Goal: Task Accomplishment & Management: Manage account settings

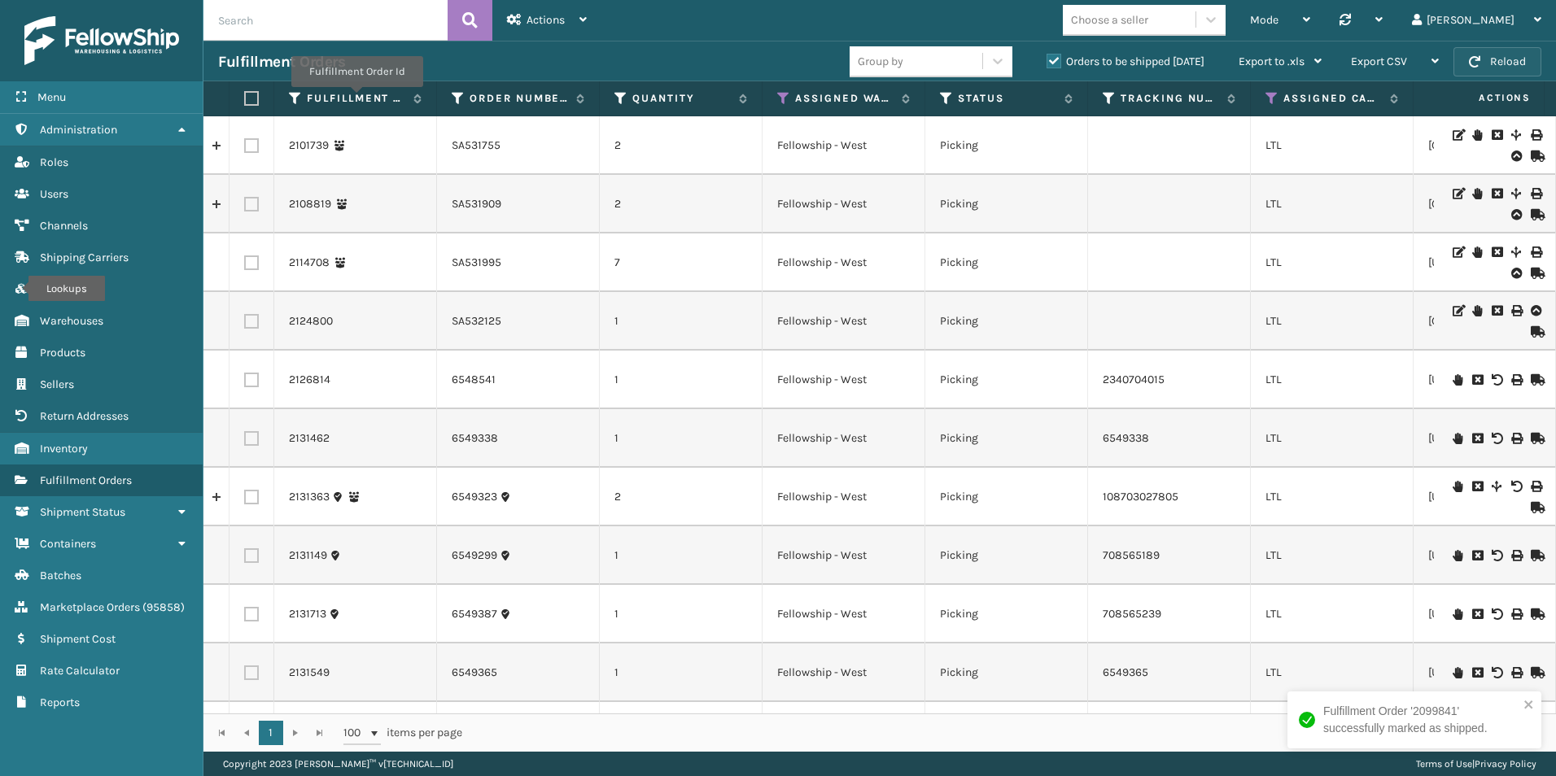
click at [1505, 55] on button "Reload" at bounding box center [1497, 61] width 88 height 29
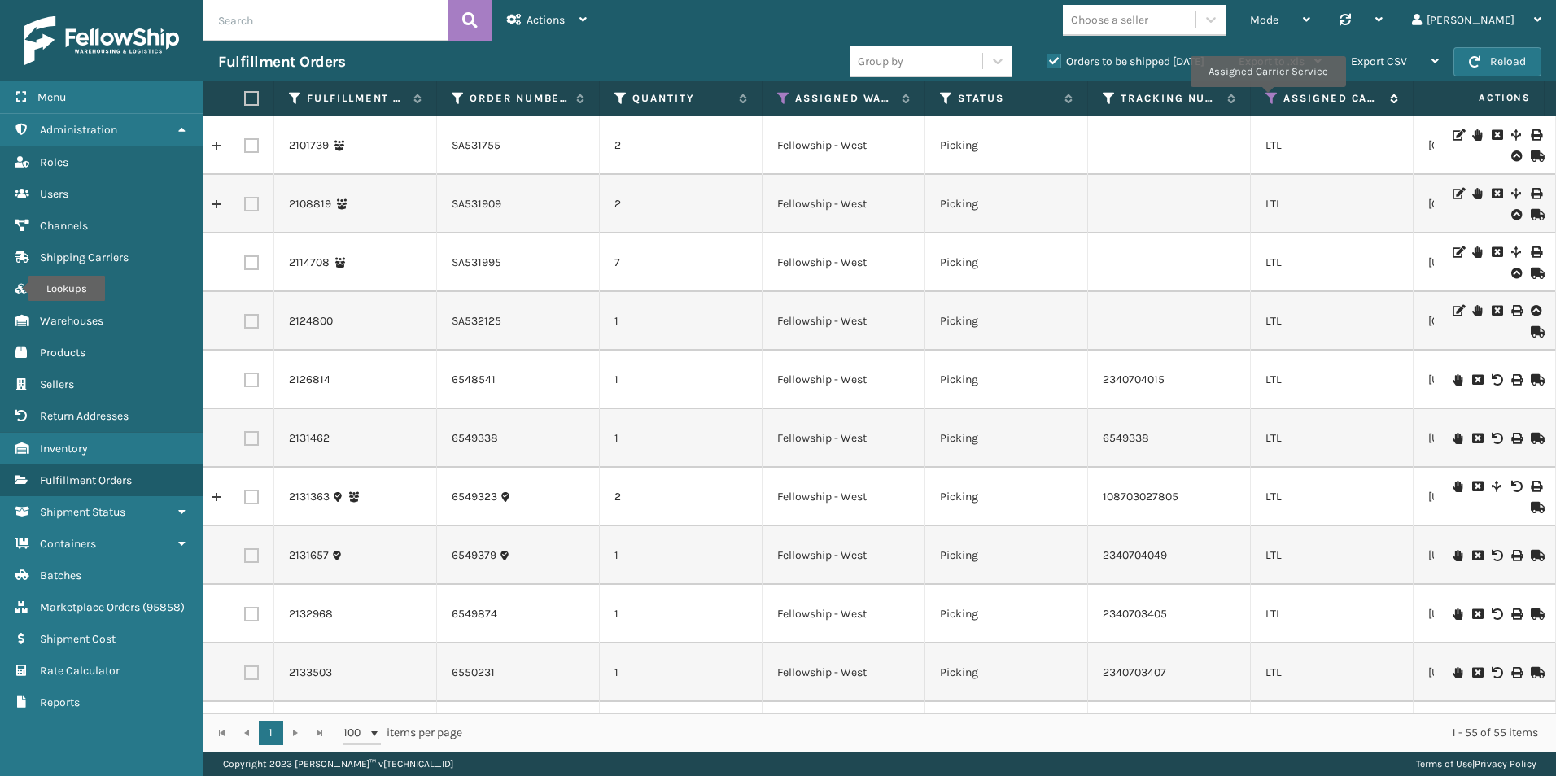
click at [1270, 99] on icon at bounding box center [1271, 98] width 13 height 15
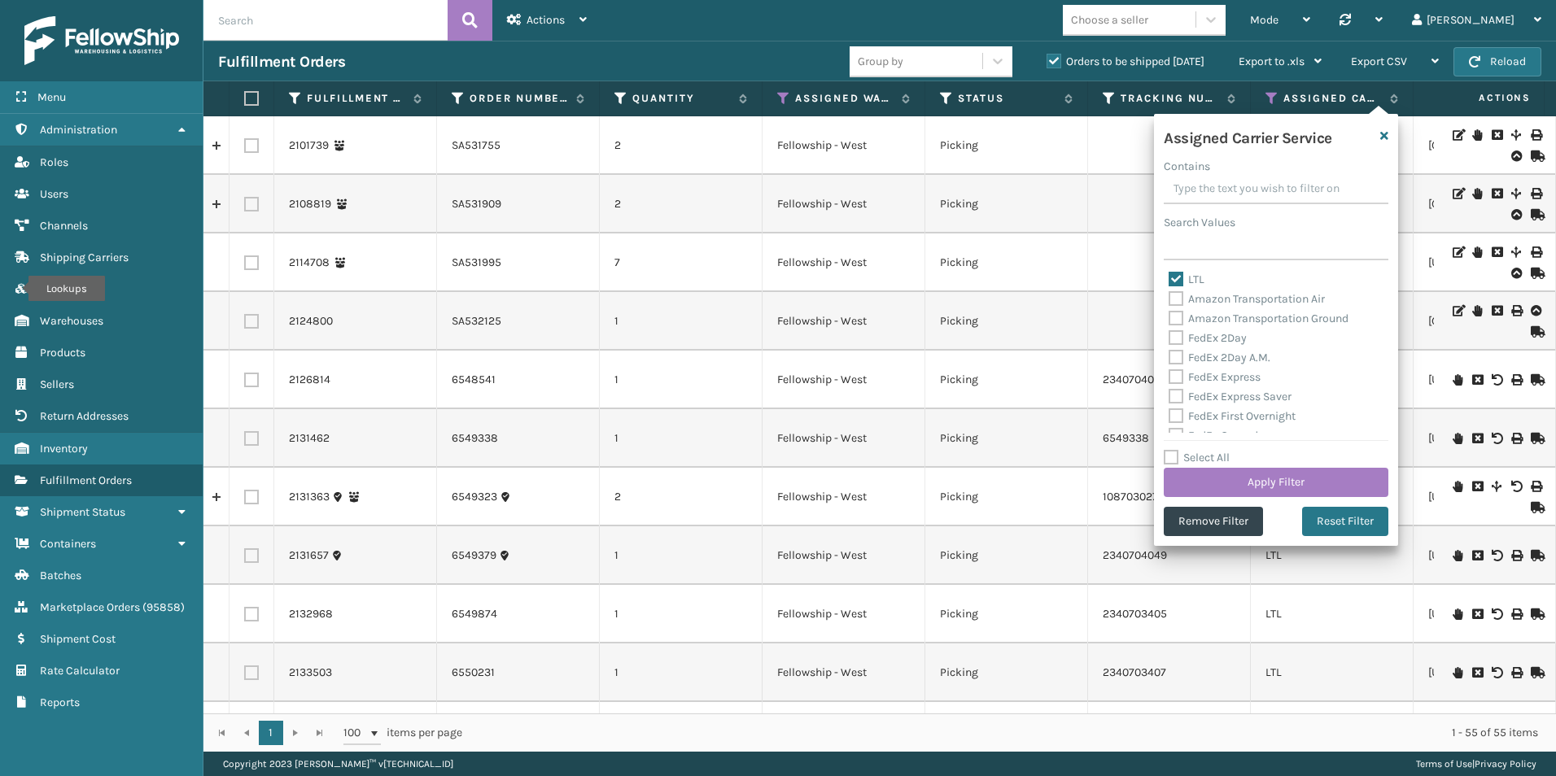
click at [1176, 278] on label "LTL" at bounding box center [1186, 280] width 36 height 14
click at [1169, 278] on input "LTL" at bounding box center [1168, 275] width 1 height 11
checkbox input "false"
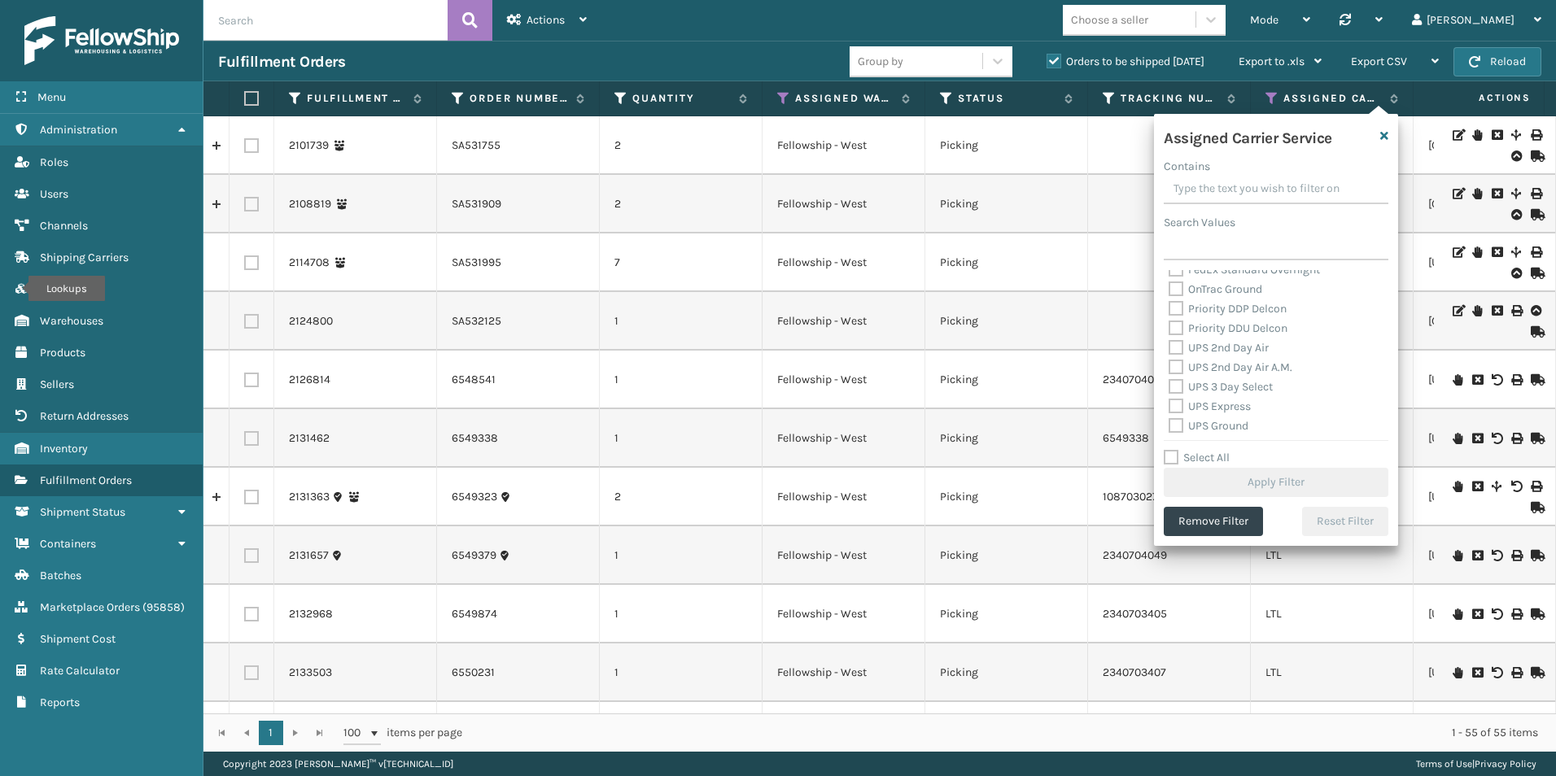
click at [1172, 453] on label "Select All" at bounding box center [1196, 458] width 66 height 14
click at [1172, 450] on input "Select All" at bounding box center [1285, 449] width 244 height 2
checkbox input "true"
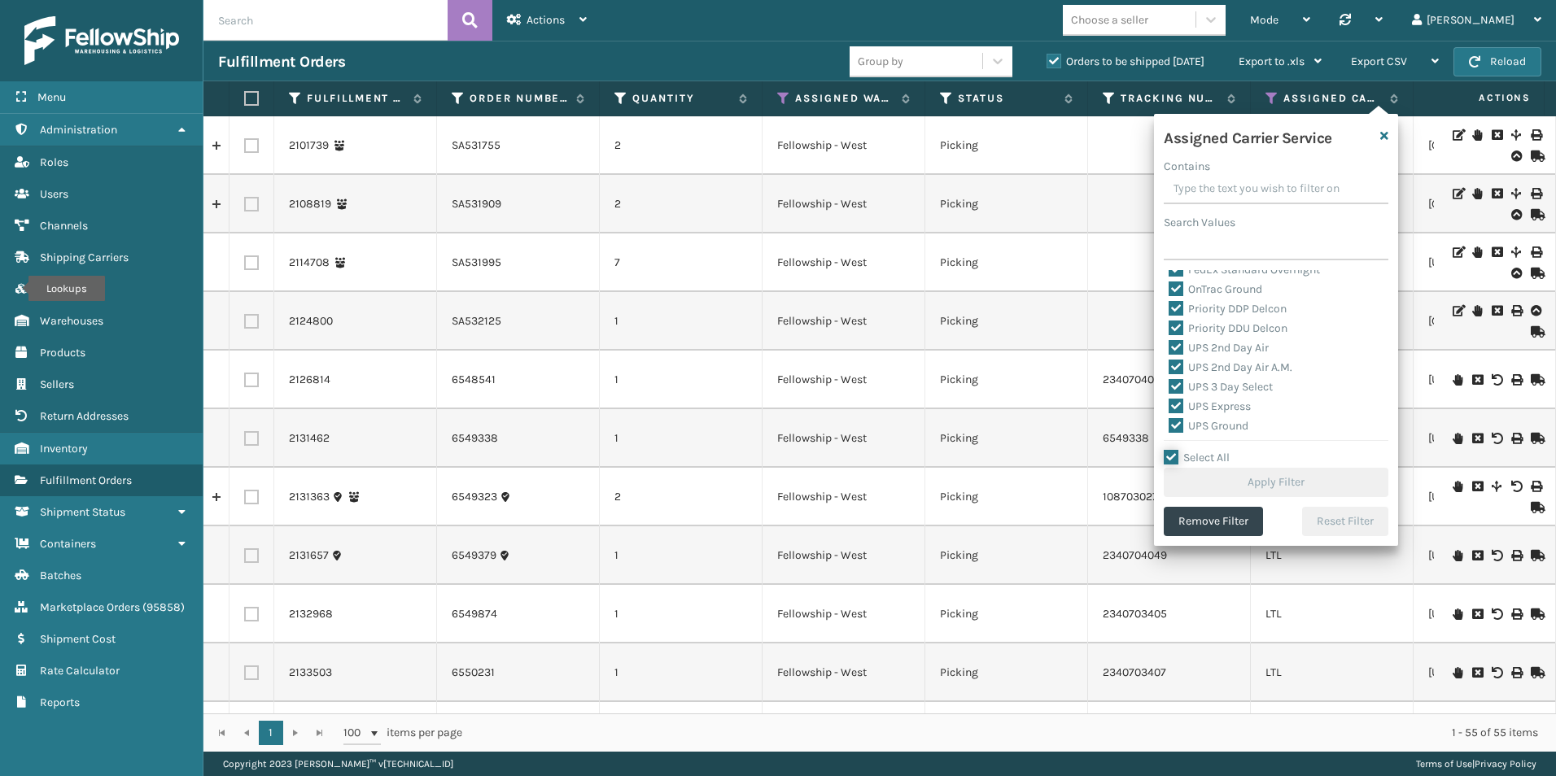
checkbox input "true"
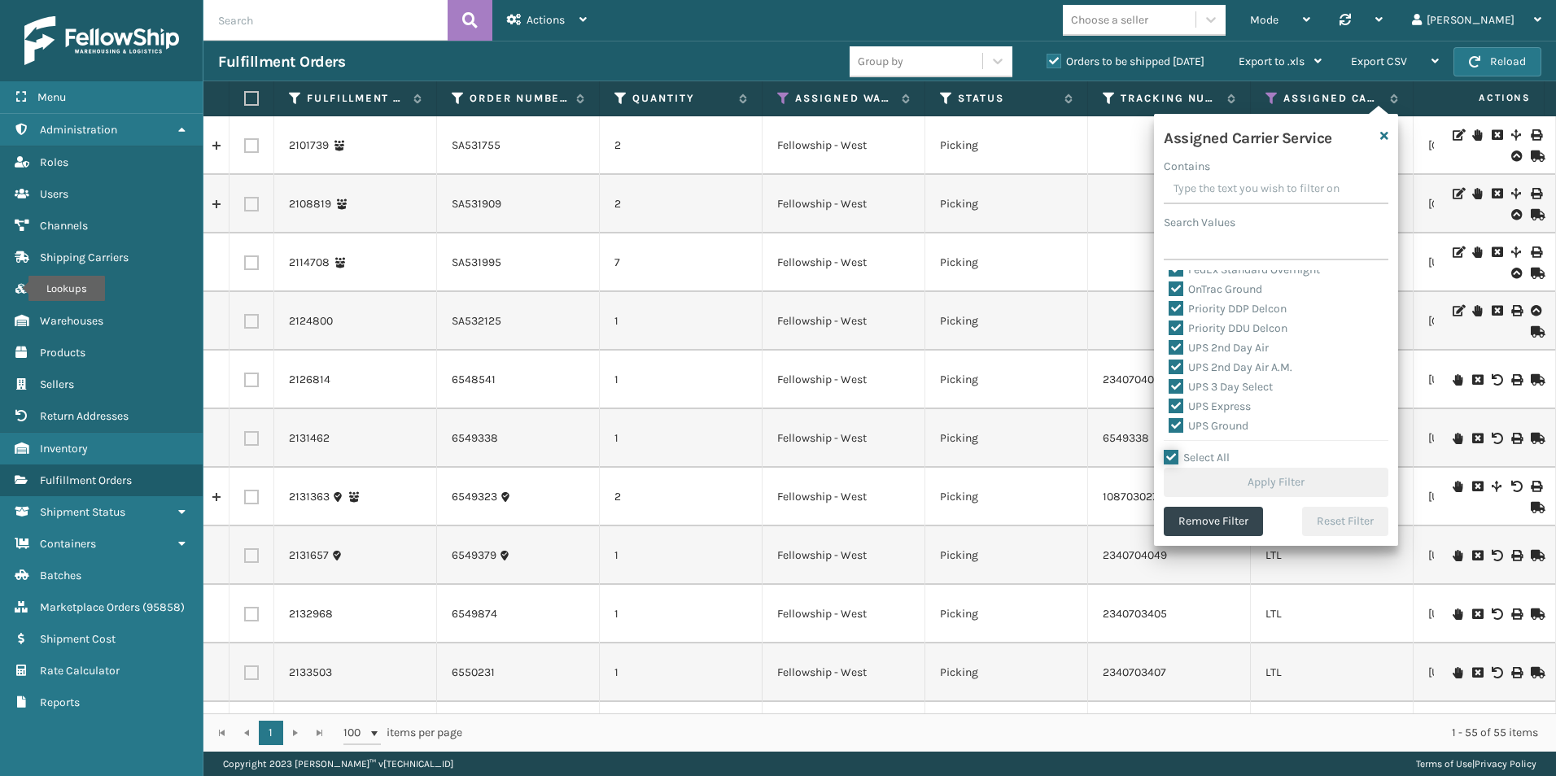
checkbox input "true"
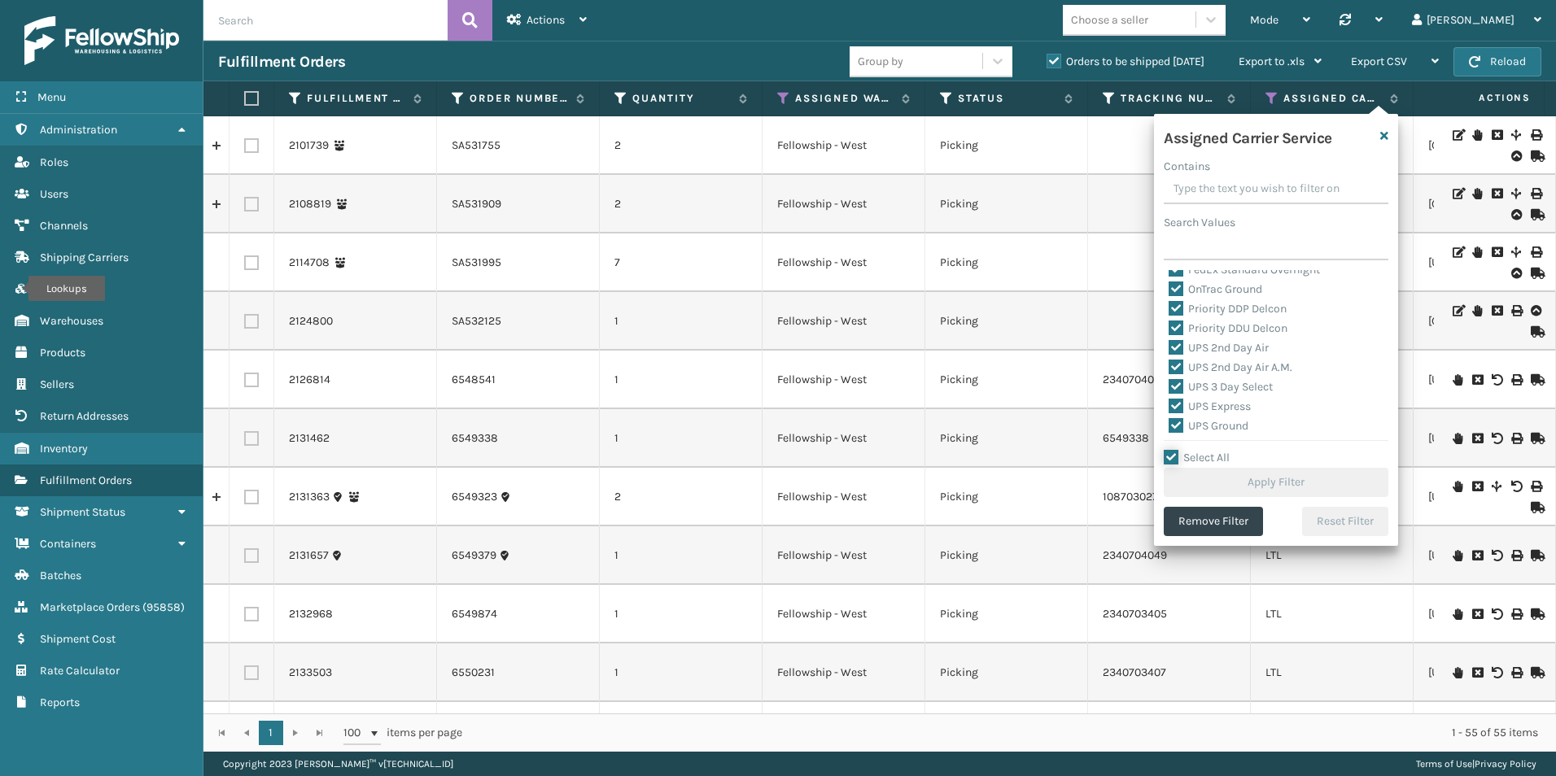
checkbox input "true"
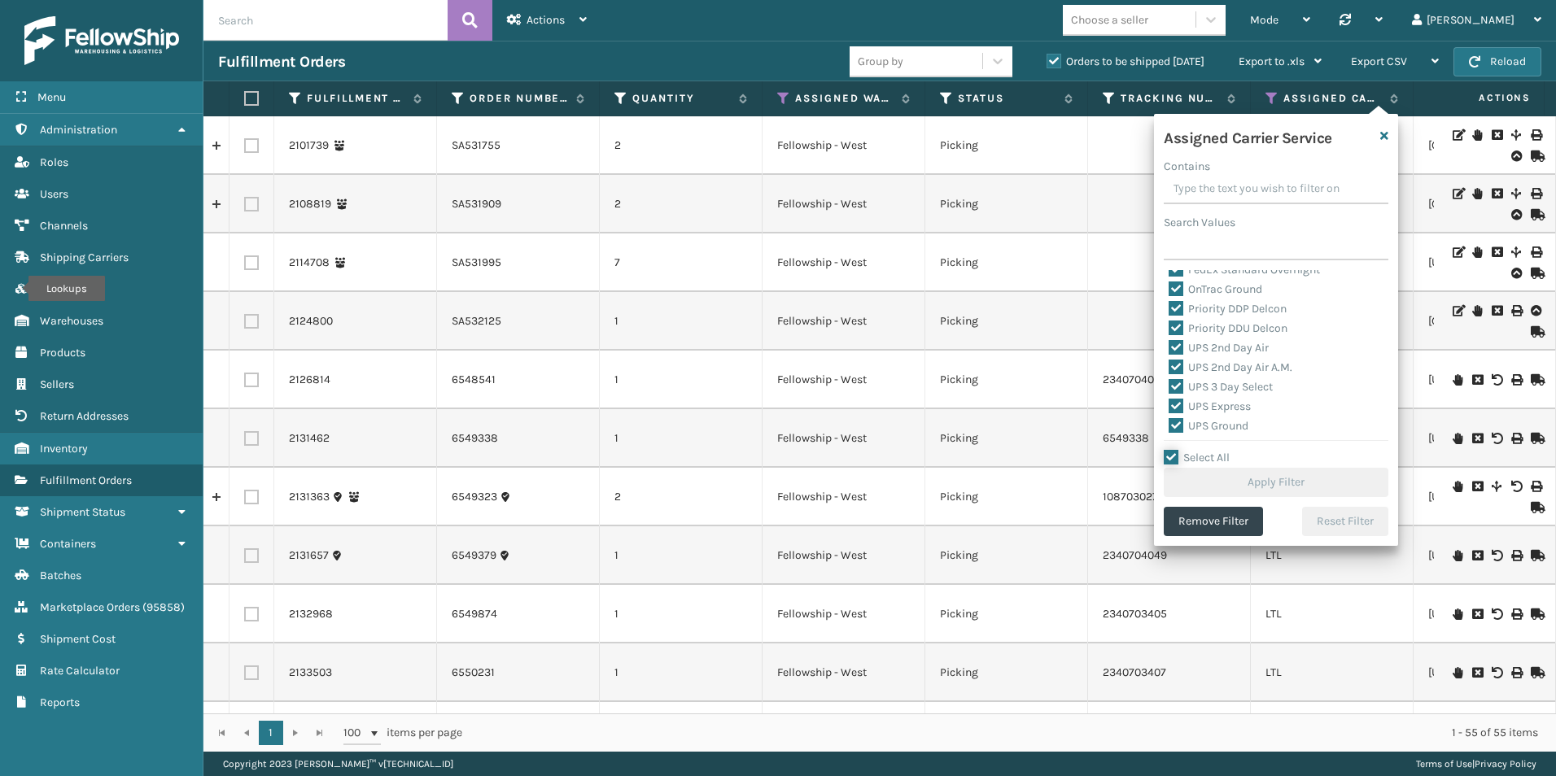
checkbox input "true"
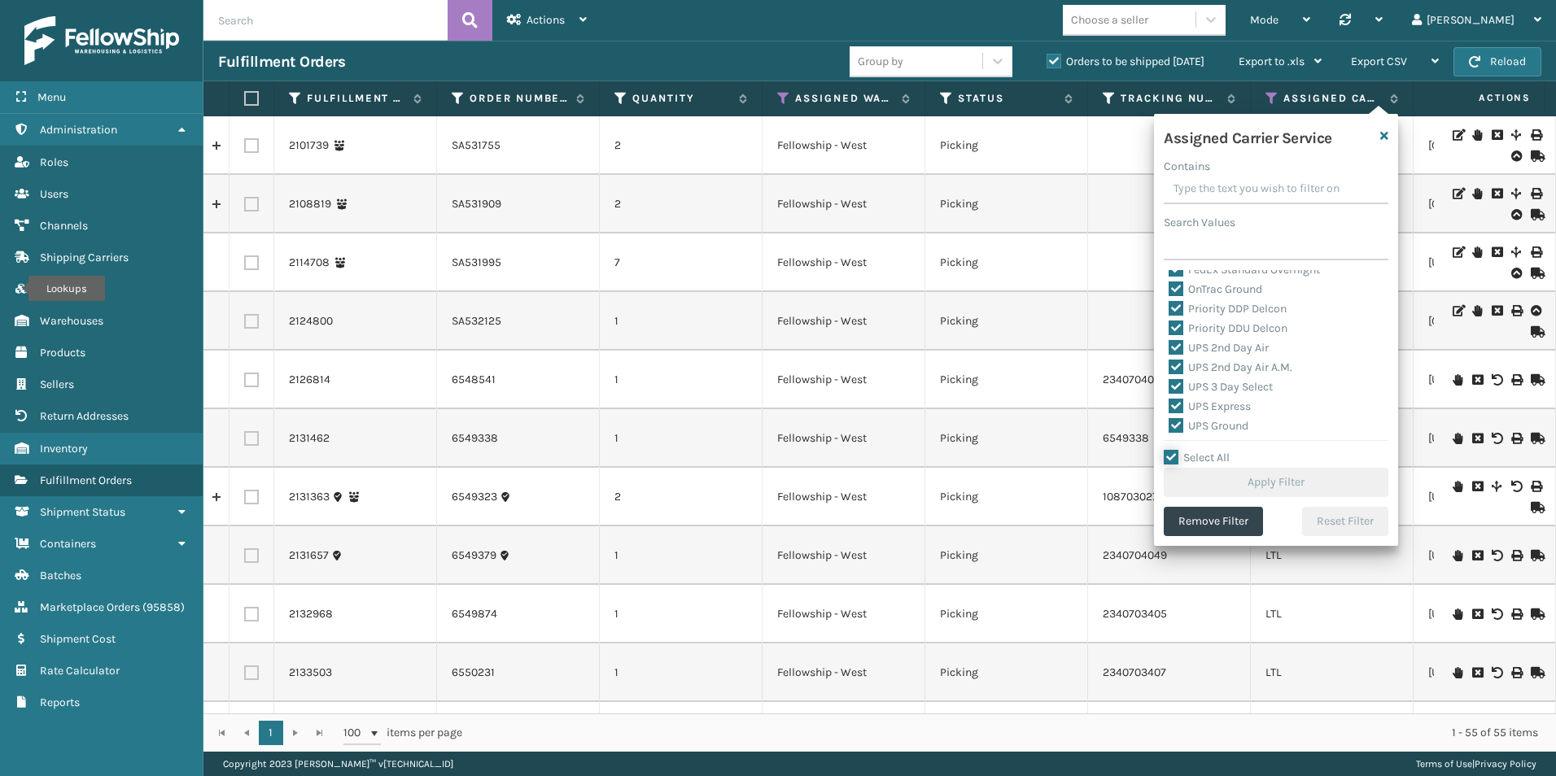
checkbox input "true"
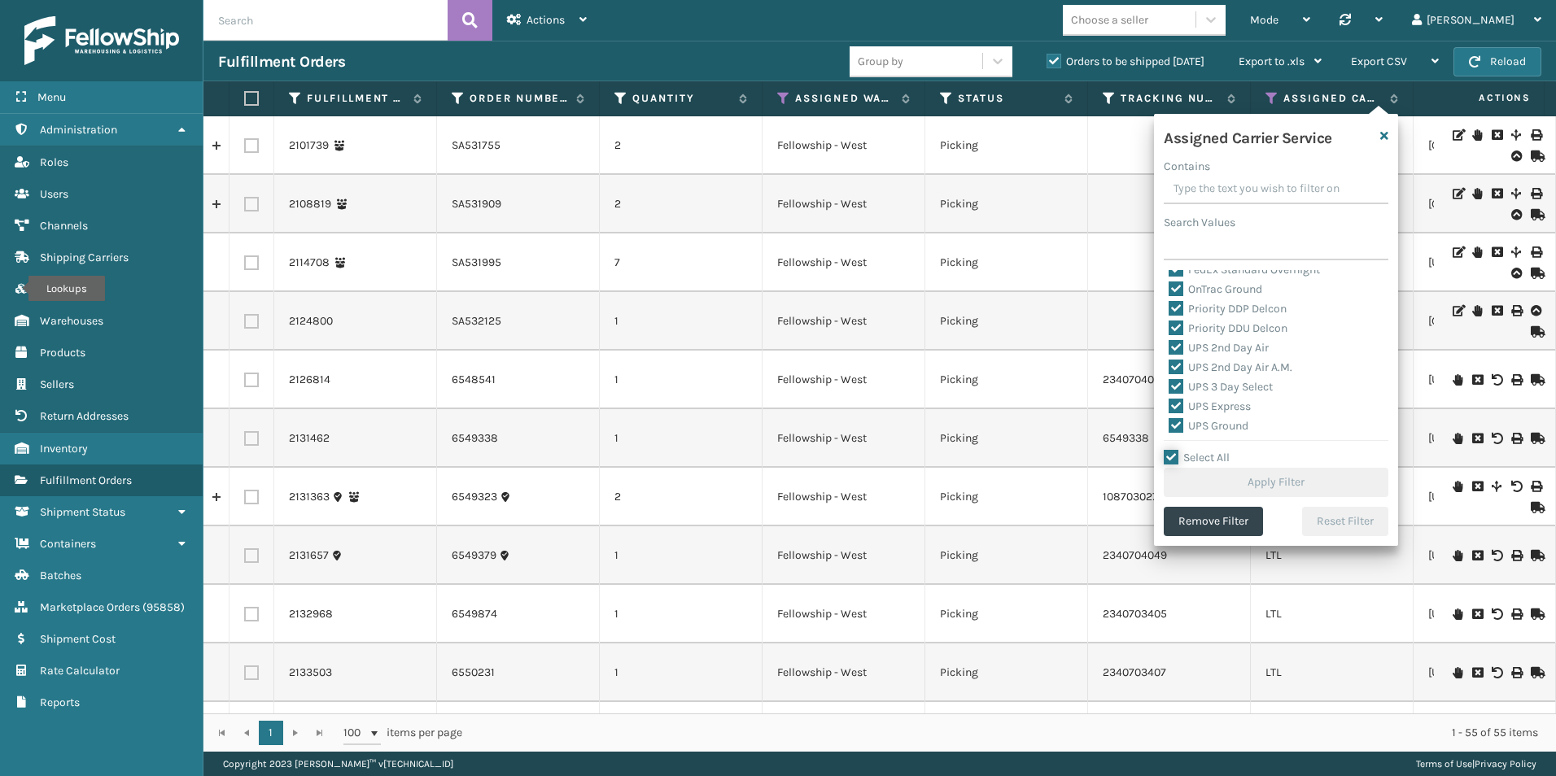
checkbox input "true"
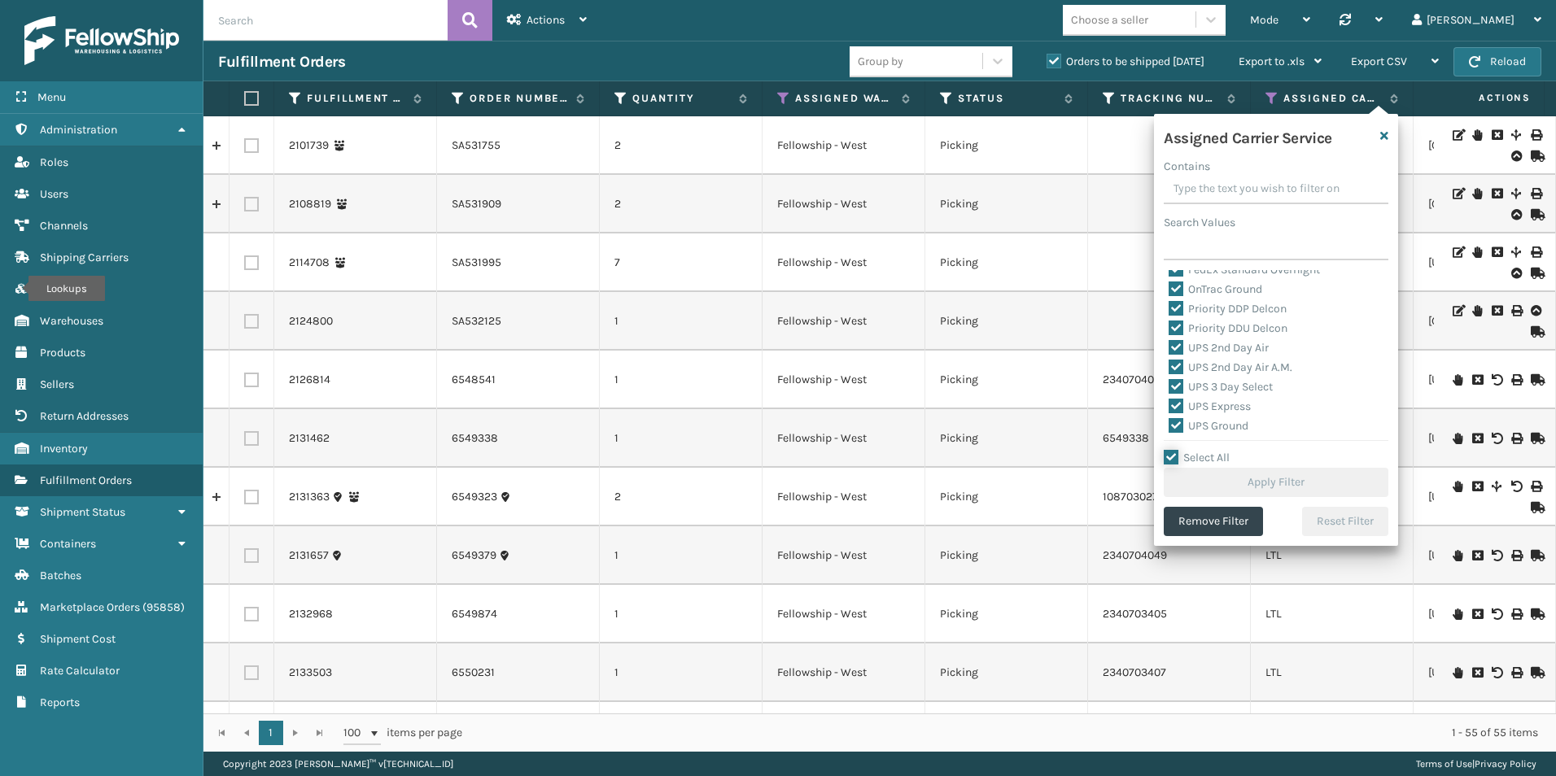
checkbox input "true"
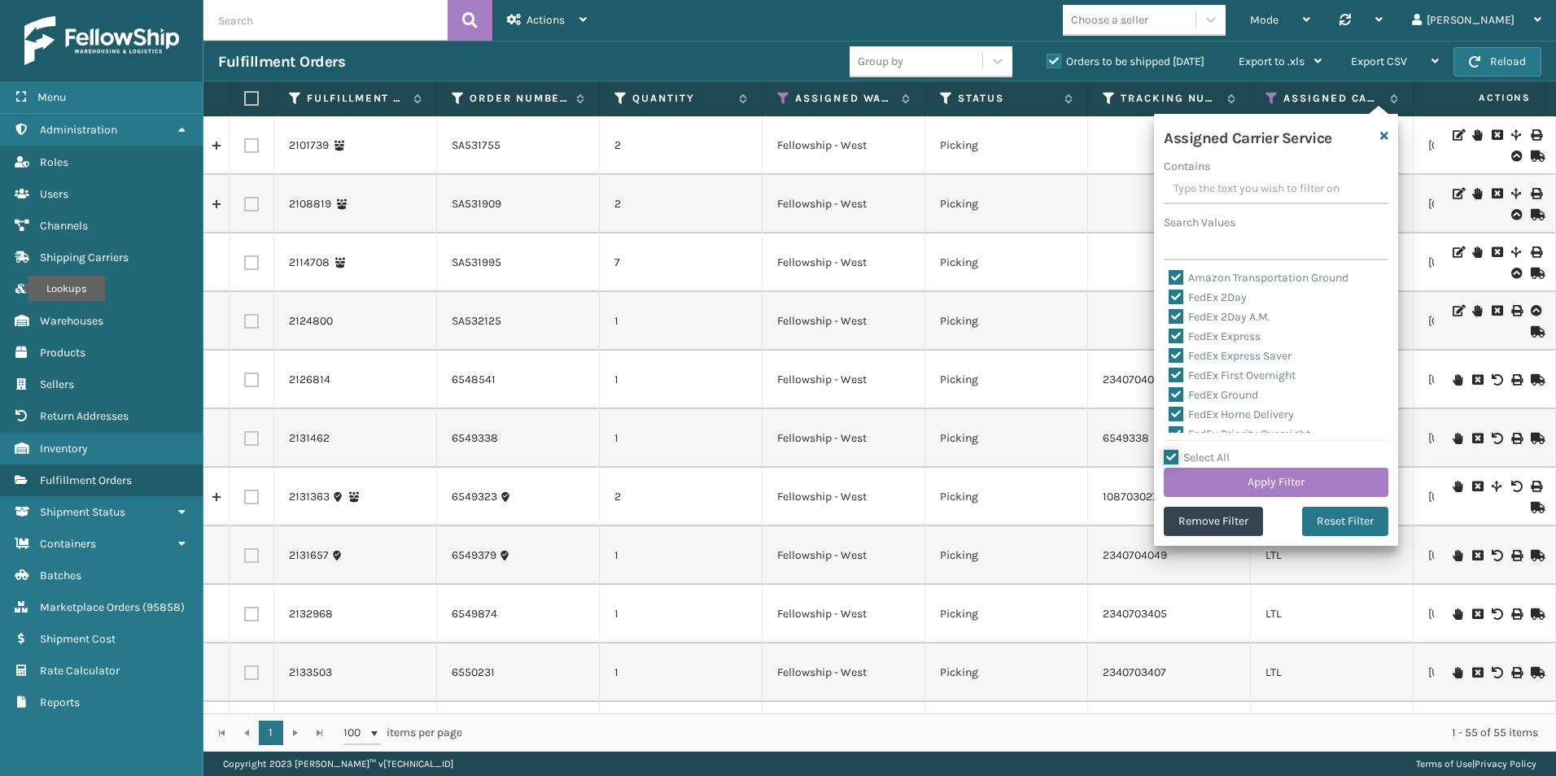
scroll to position [0, 0]
click at [1174, 277] on label "LTL" at bounding box center [1186, 280] width 36 height 14
click at [1169, 277] on input "LTL" at bounding box center [1168, 275] width 1 height 11
checkbox input "false"
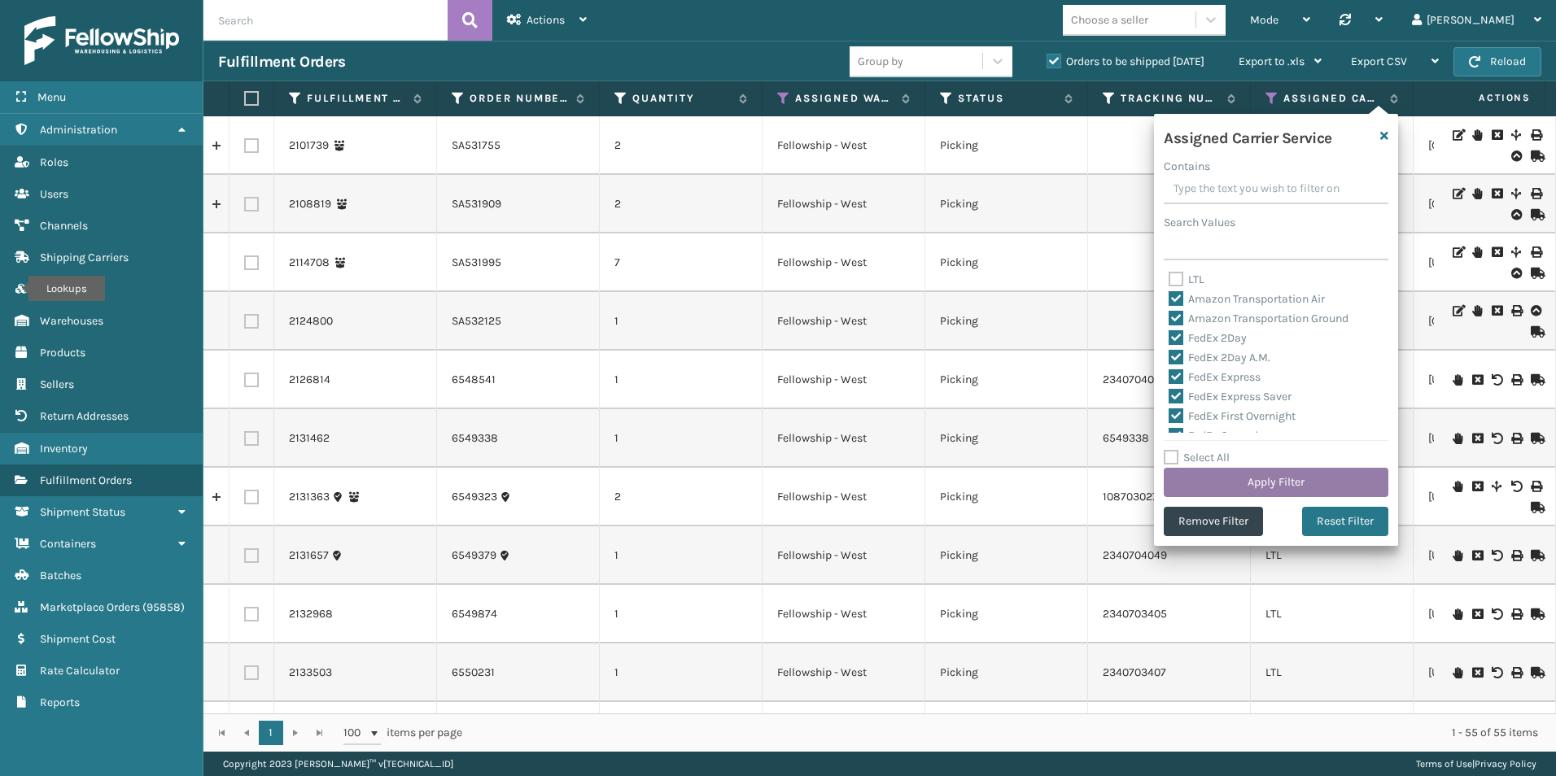
click at [1264, 479] on button "Apply Filter" at bounding box center [1275, 482] width 225 height 29
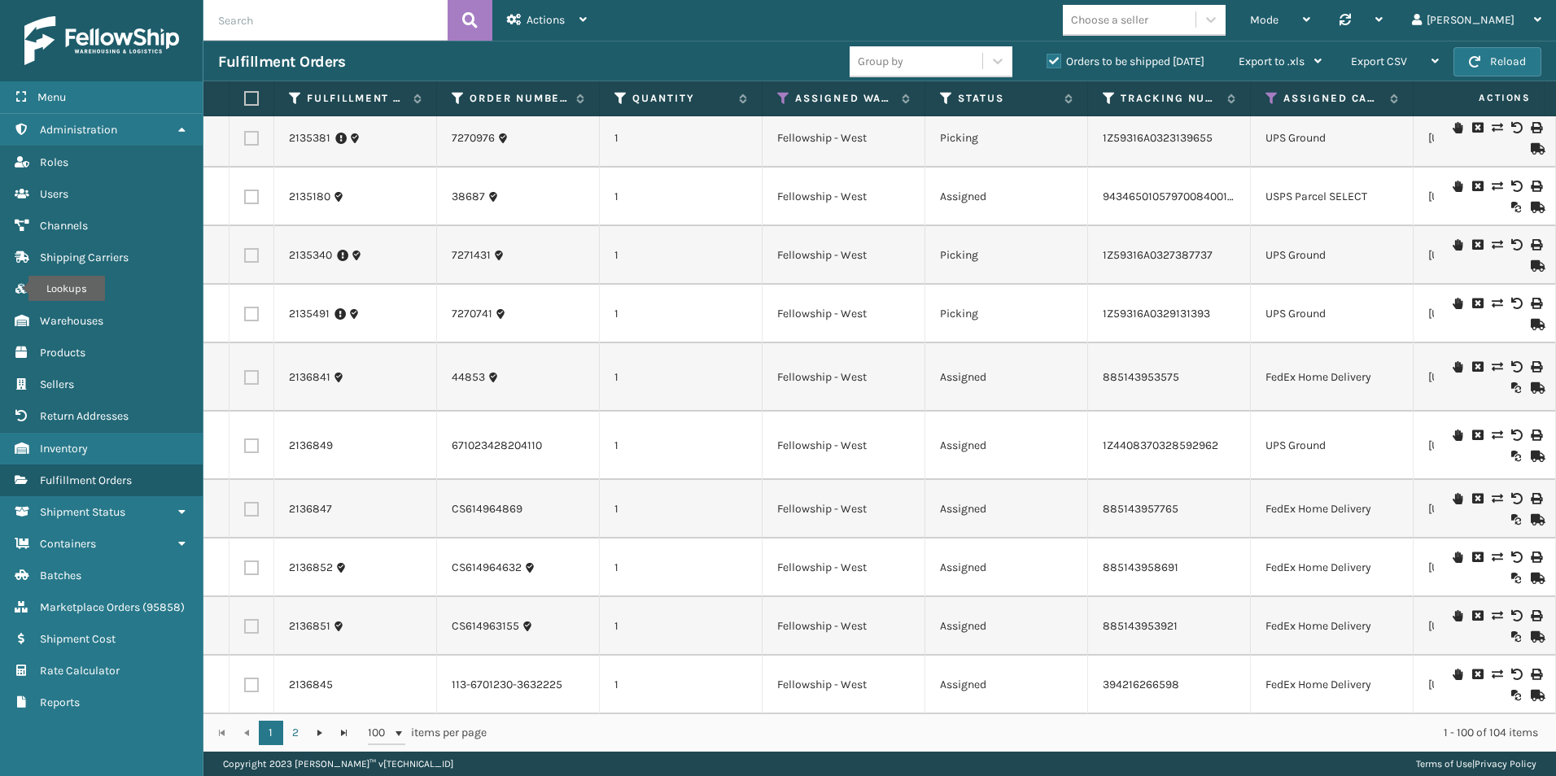
scroll to position [325, 0]
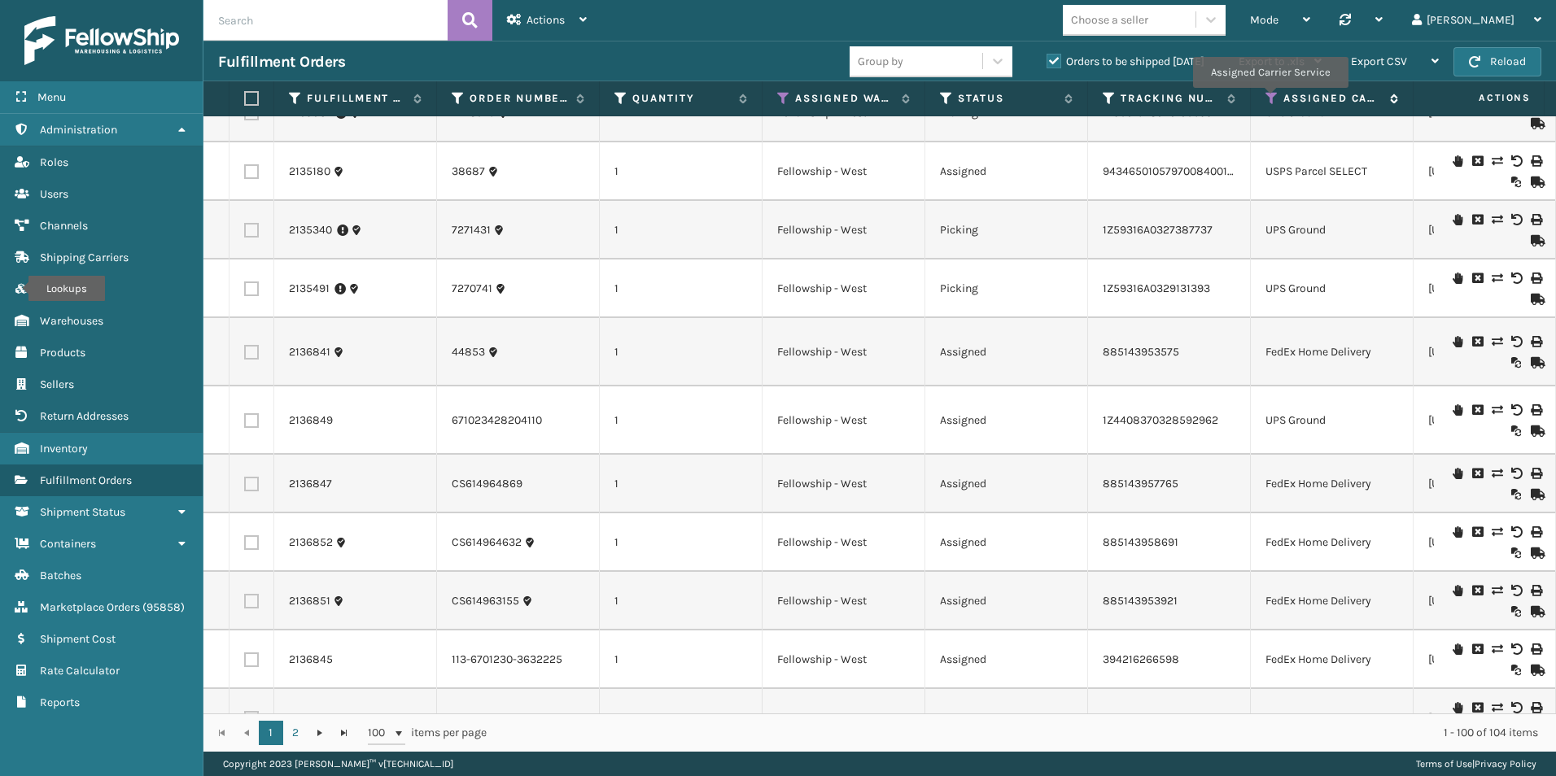
click at [1269, 99] on icon at bounding box center [1271, 98] width 13 height 15
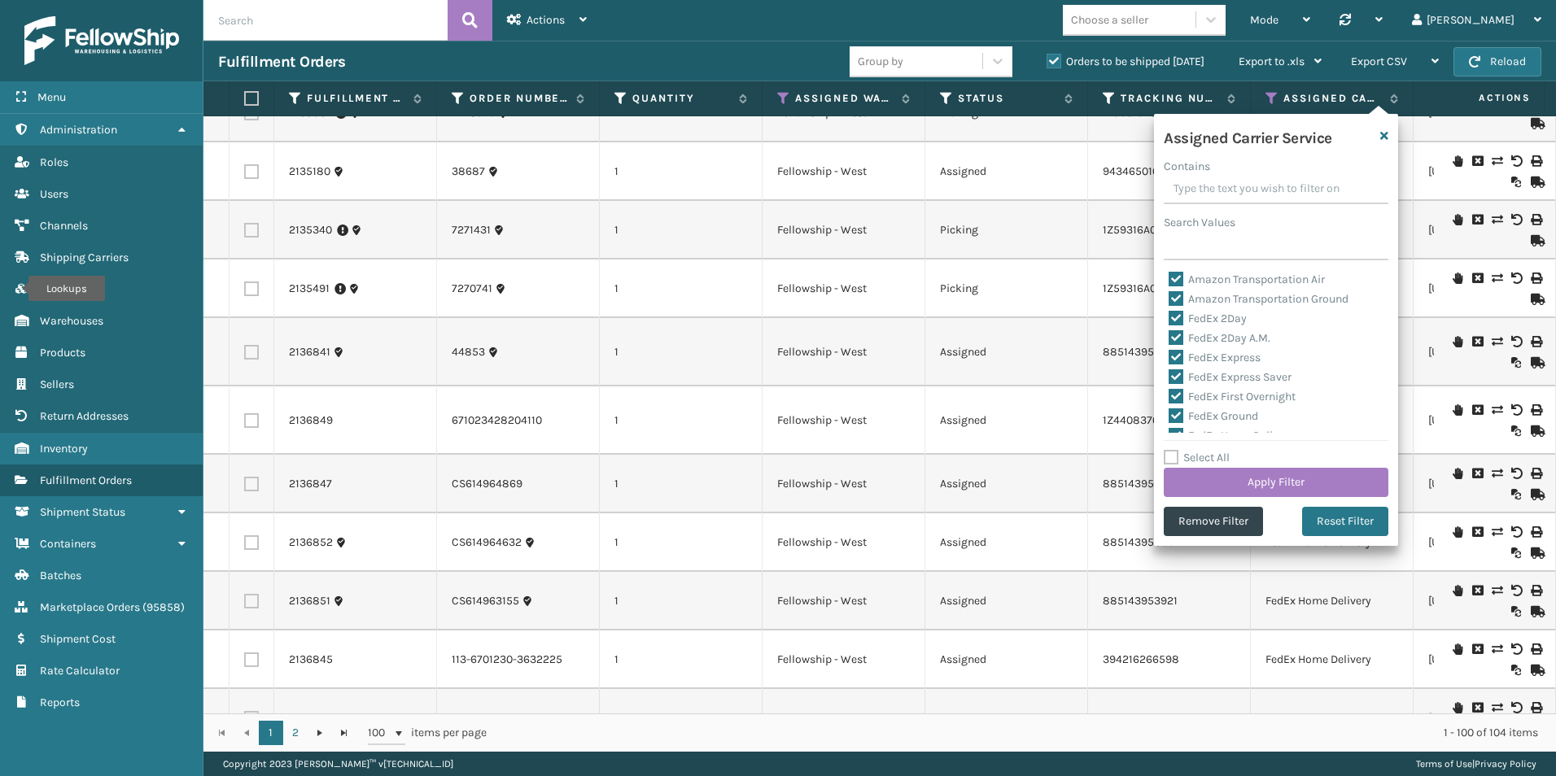
click at [1022, 17] on div "Mode Regular Mode Picking Mode Labeling Mode Palletizing Mode Exit Scan Mode Ch…" at bounding box center [1078, 20] width 954 height 41
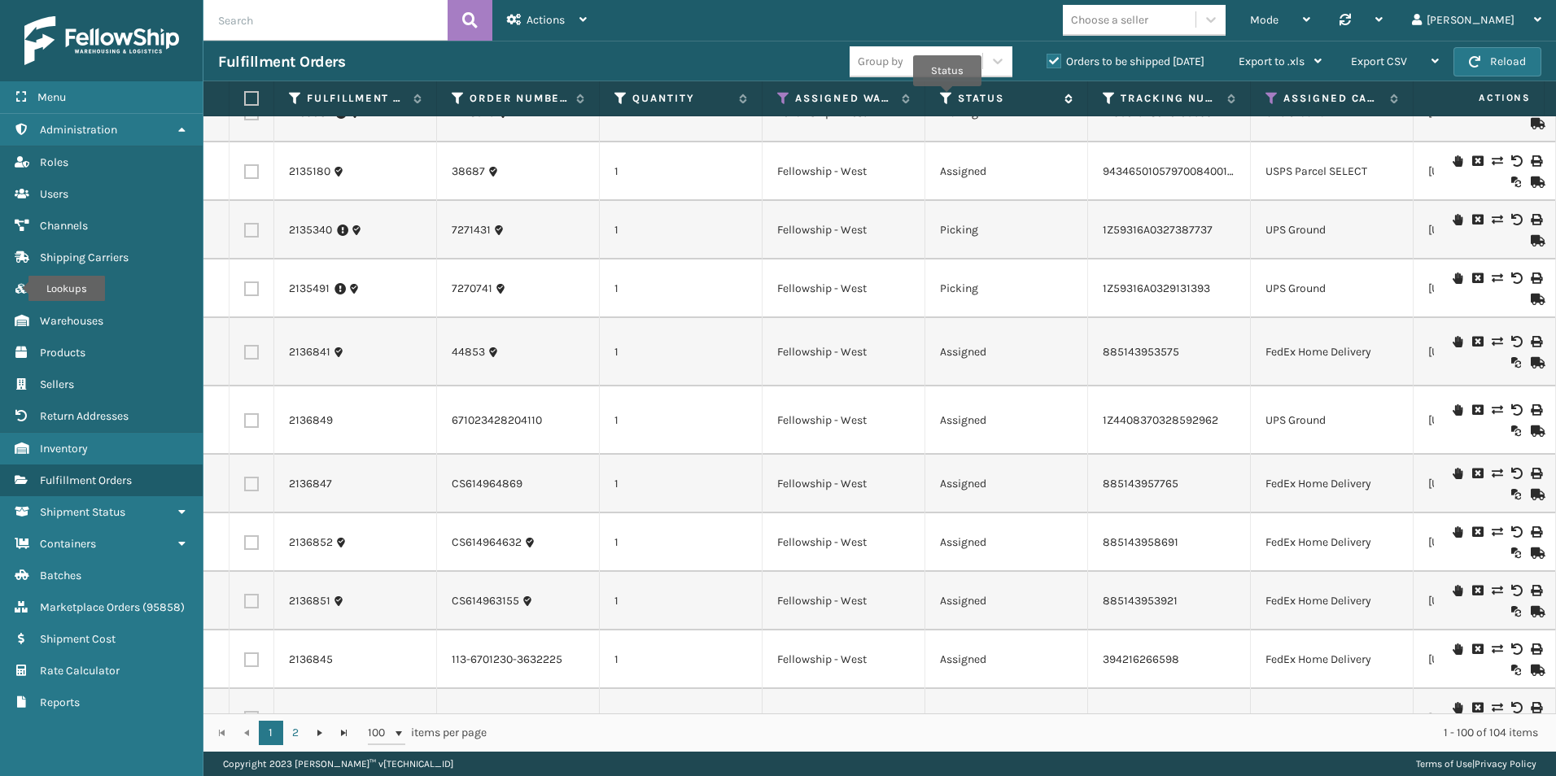
click at [949, 97] on icon at bounding box center [946, 98] width 13 height 15
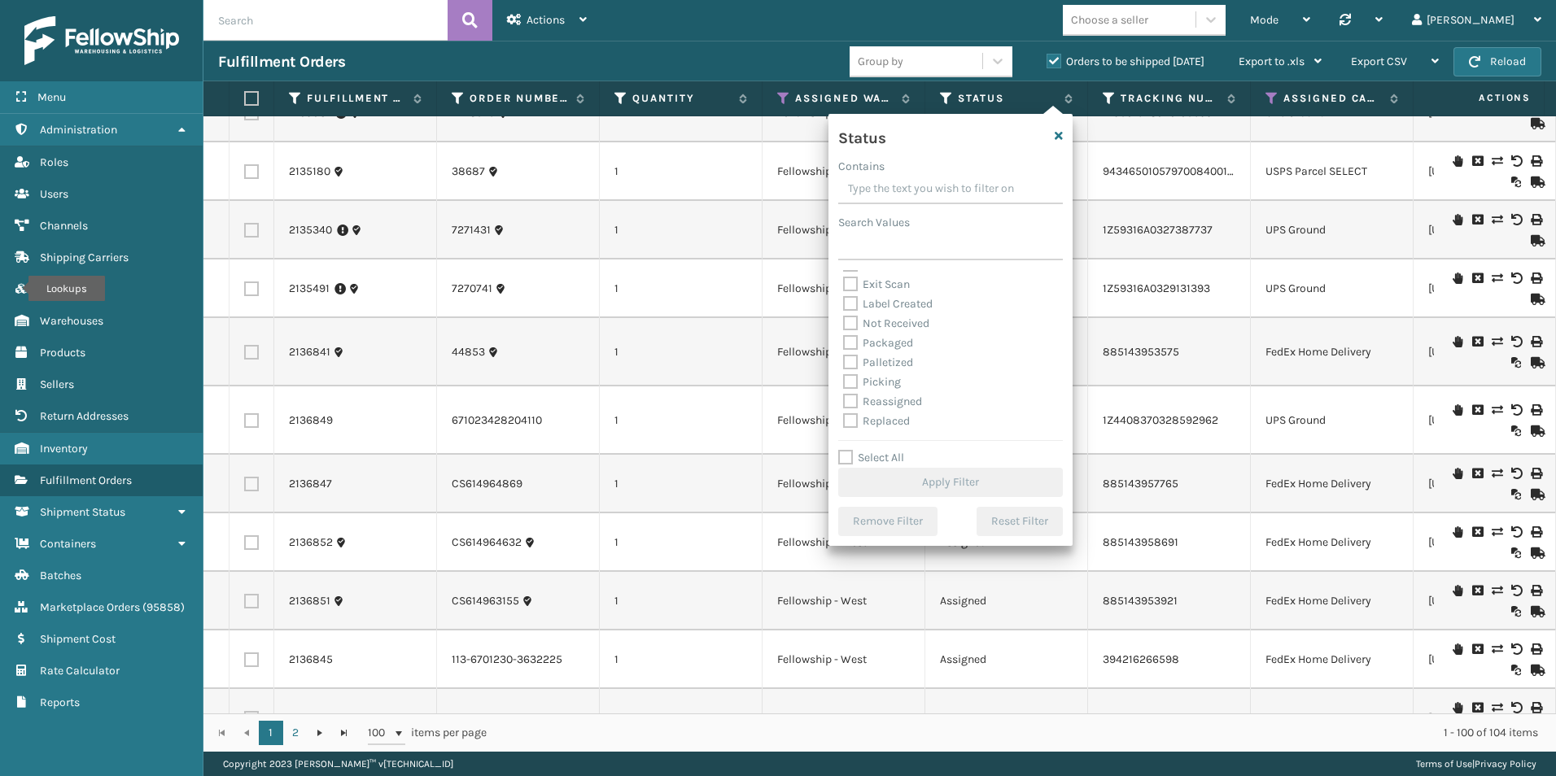
scroll to position [81, 0]
click at [853, 336] on label "Palletized" at bounding box center [878, 335] width 70 height 14
click at [844, 336] on input "Palletized" at bounding box center [843, 330] width 1 height 11
checkbox input "true"
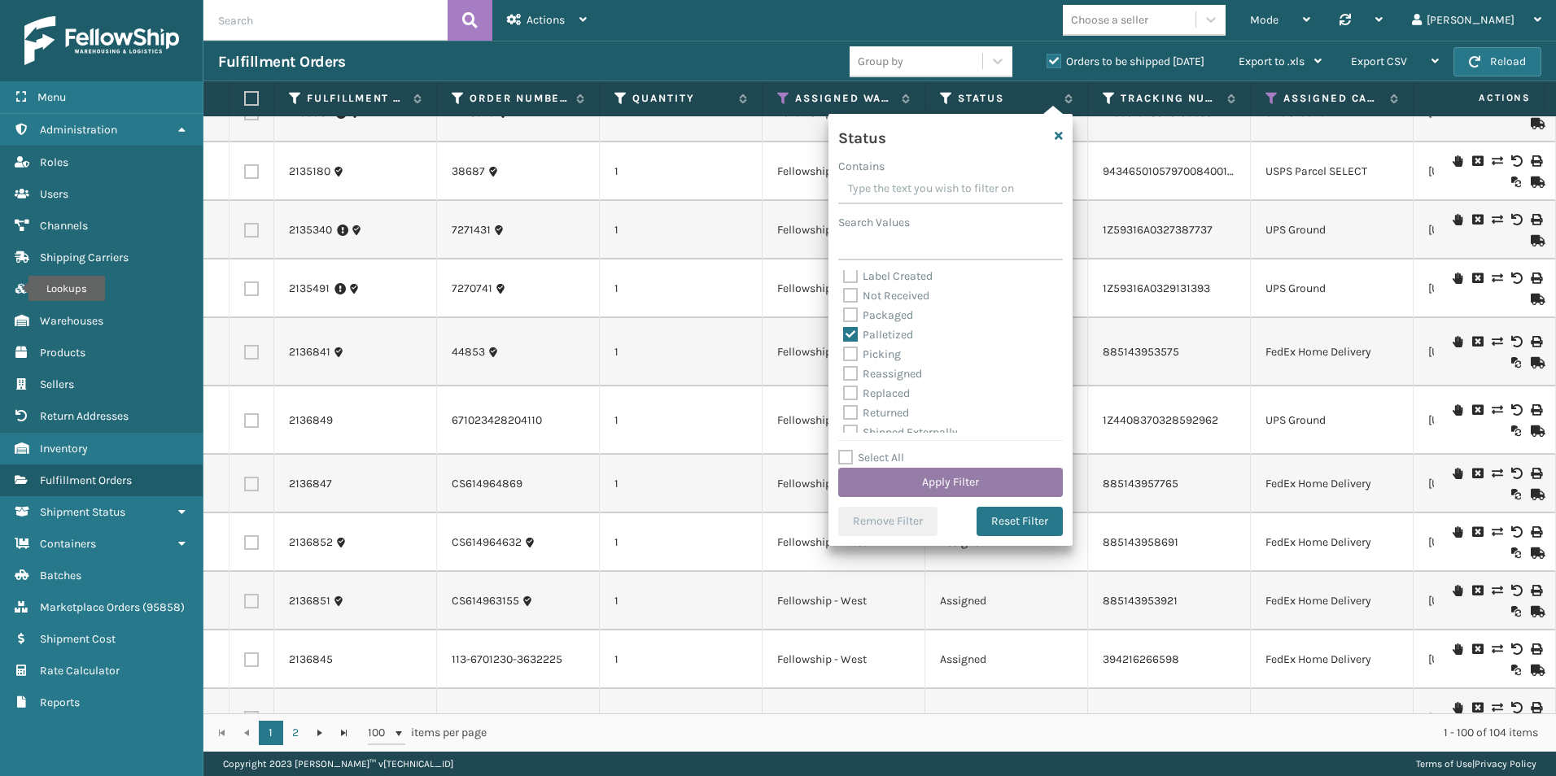
click at [931, 479] on button "Apply Filter" at bounding box center [950, 482] width 225 height 29
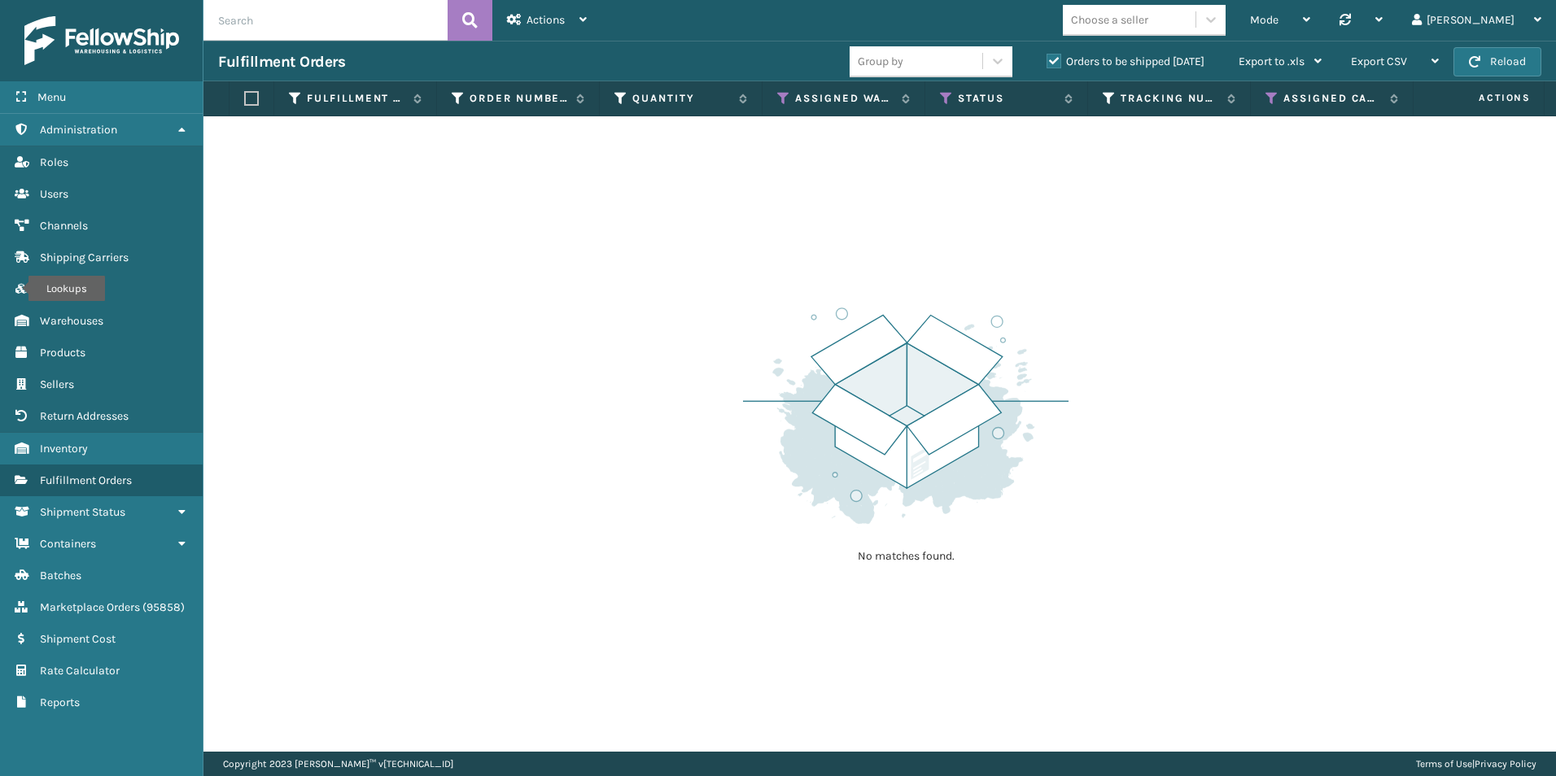
click at [1050, 60] on label "Orders to be shipped [DATE]" at bounding box center [1125, 62] width 158 height 14
click at [1047, 60] on input "Orders to be shipped [DATE]" at bounding box center [1046, 57] width 1 height 11
click at [1272, 94] on icon at bounding box center [1271, 98] width 13 height 15
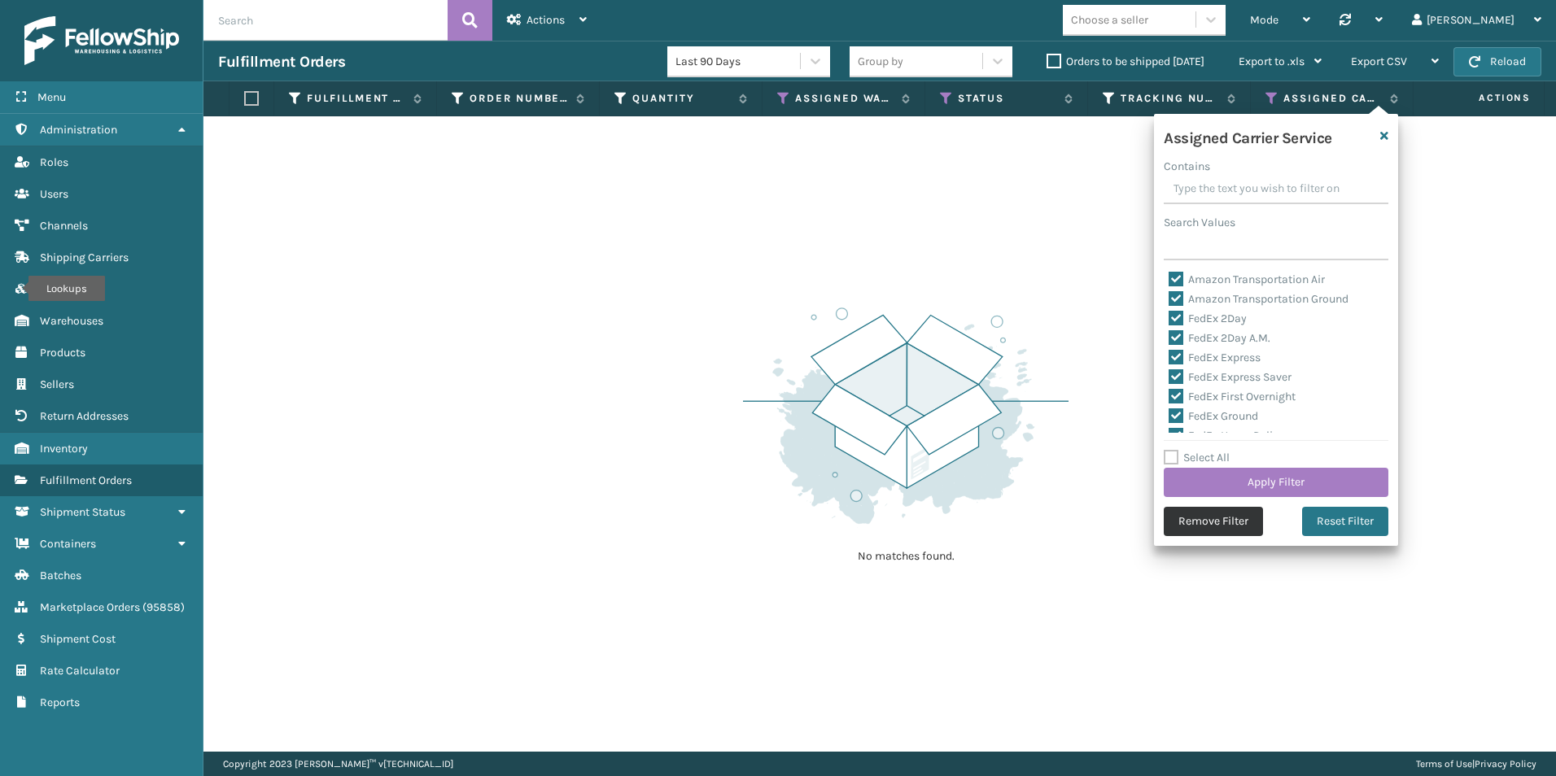
click at [1225, 518] on button "Remove Filter" at bounding box center [1212, 521] width 99 height 29
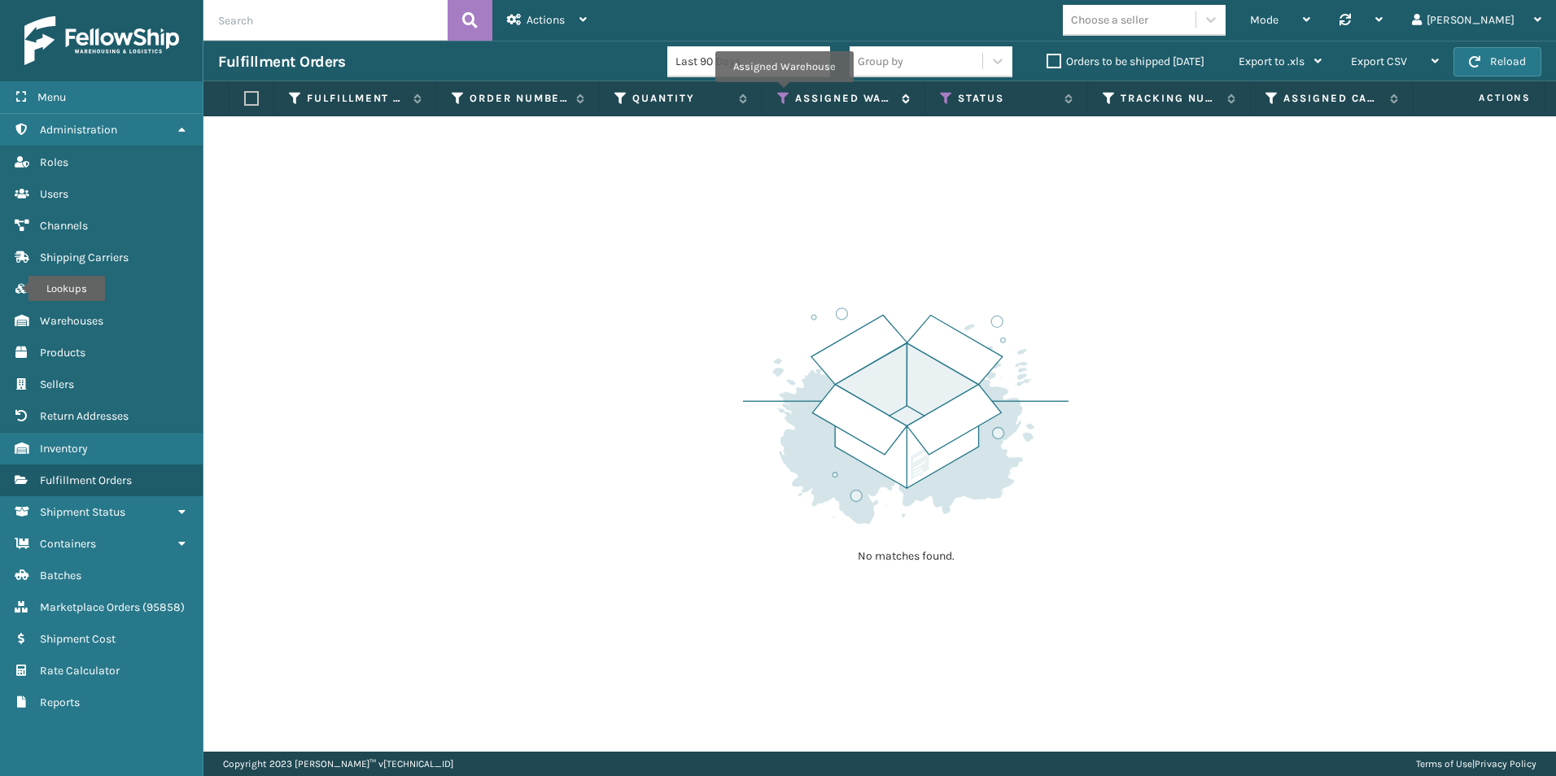
click at [783, 94] on icon at bounding box center [783, 98] width 13 height 15
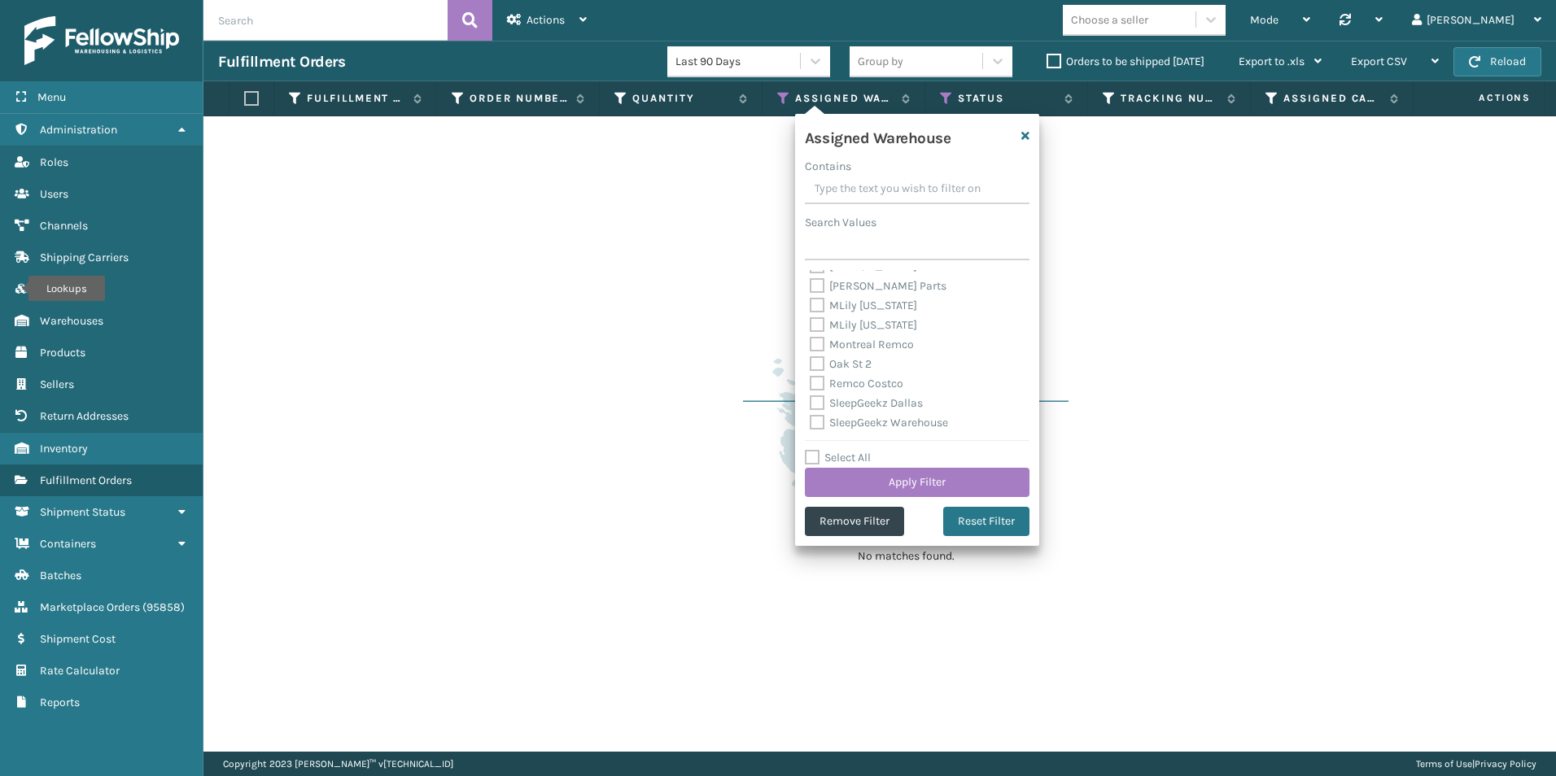
scroll to position [163, 0]
click at [917, 477] on button "Apply Filter" at bounding box center [917, 482] width 225 height 29
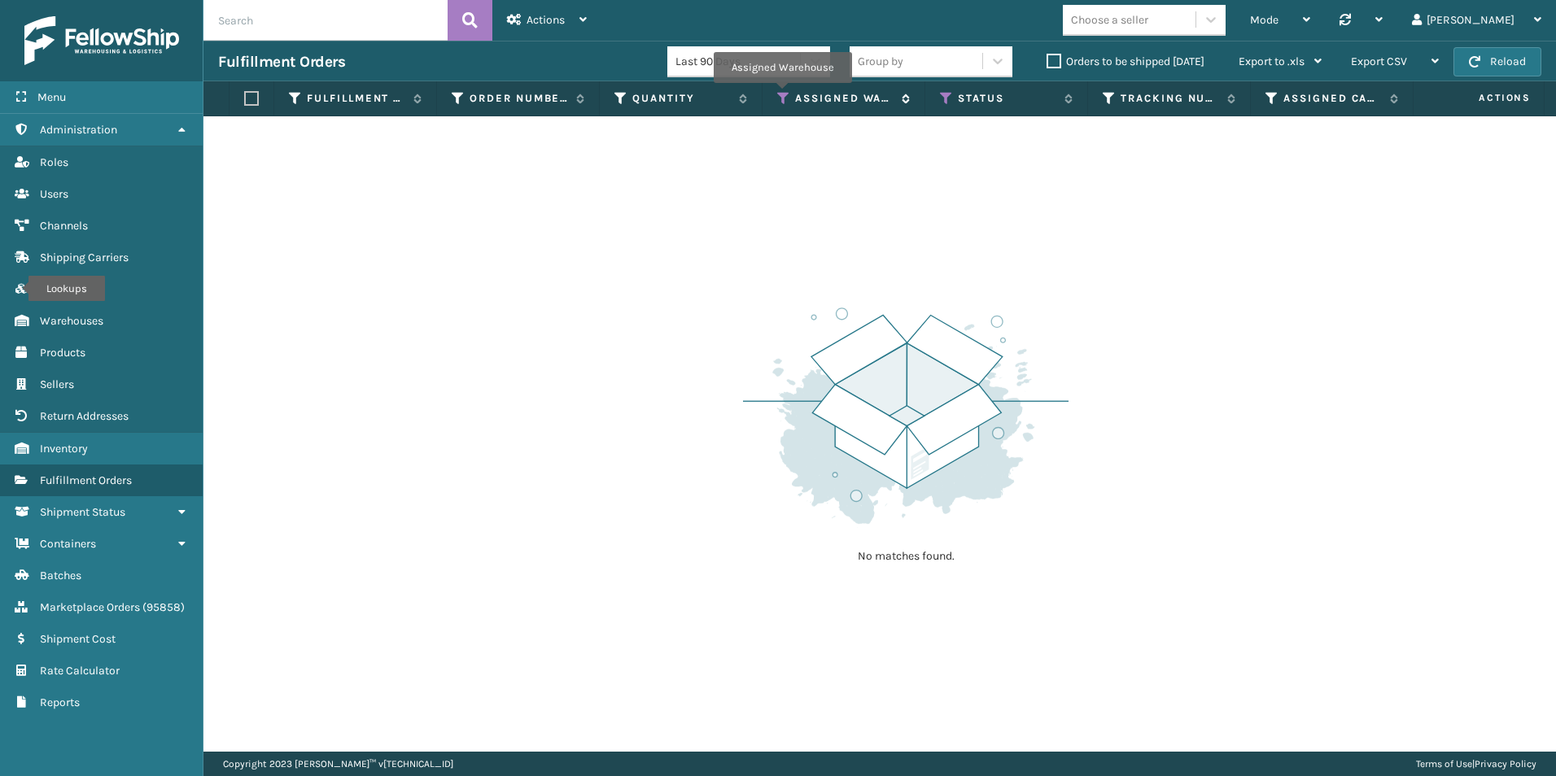
click at [782, 94] on icon at bounding box center [783, 98] width 13 height 15
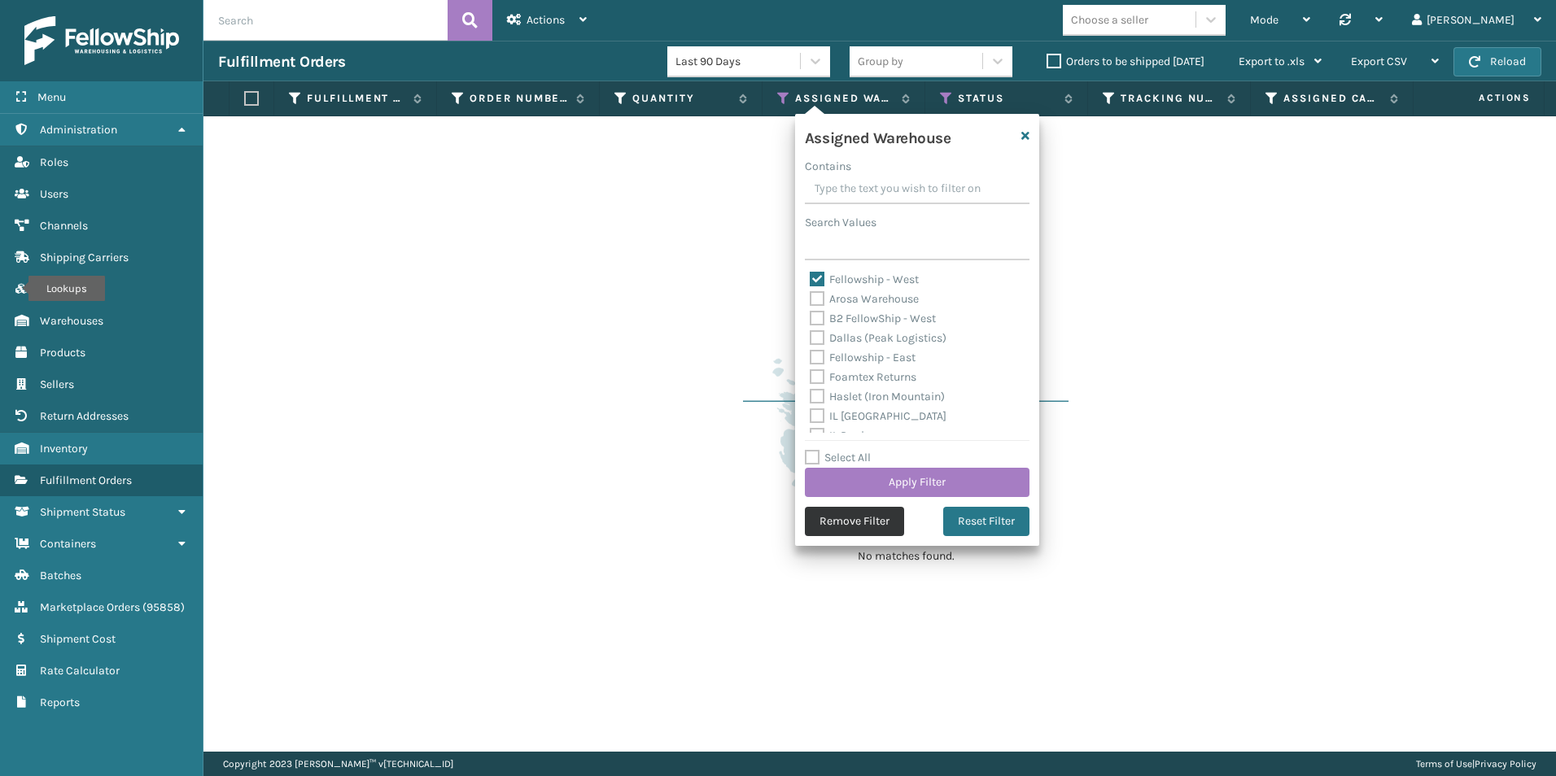
click at [852, 521] on button "Remove Filter" at bounding box center [854, 521] width 99 height 29
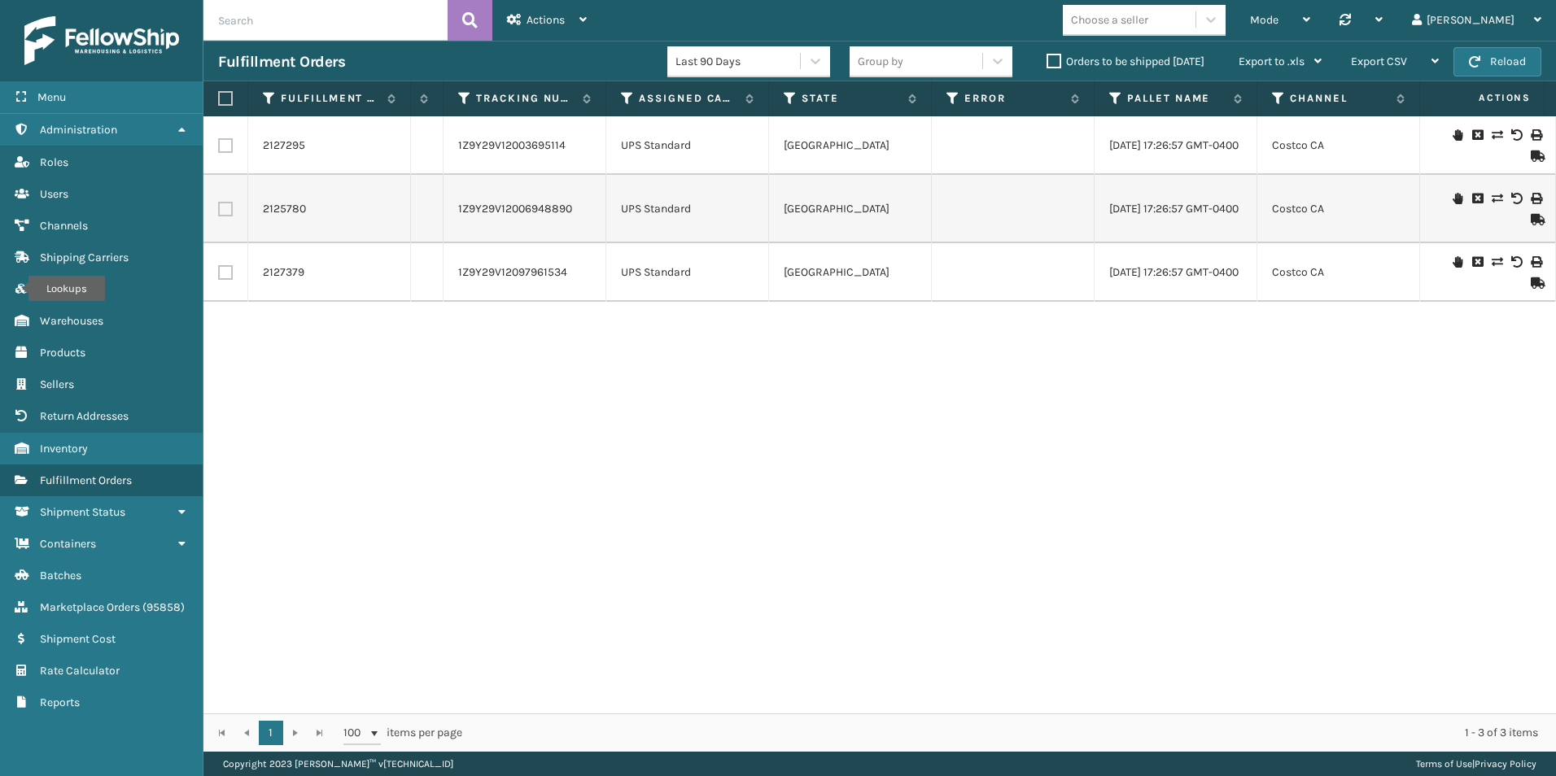
scroll to position [0, 0]
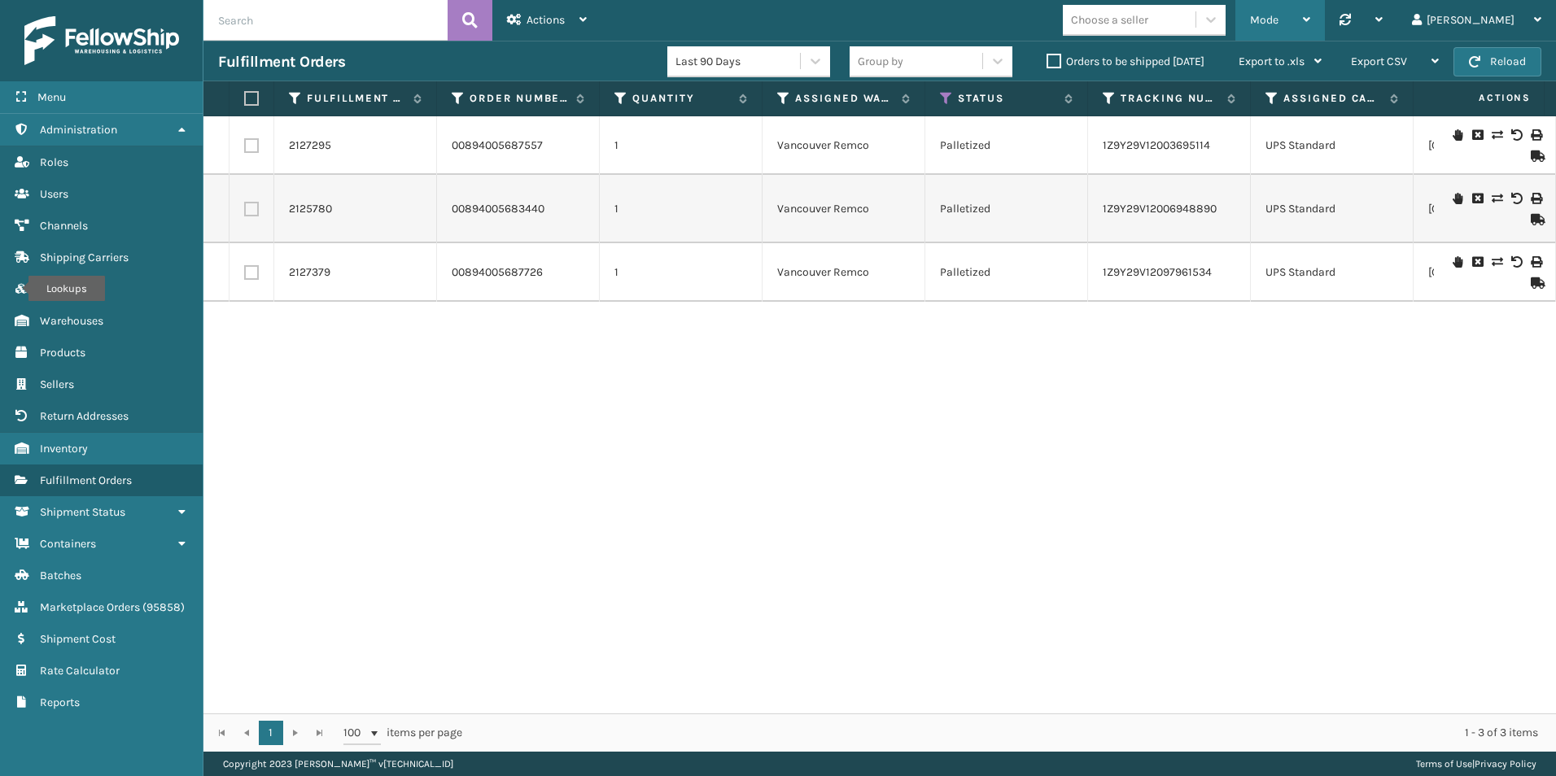
click at [1310, 27] on div "Mode" at bounding box center [1280, 20] width 60 height 41
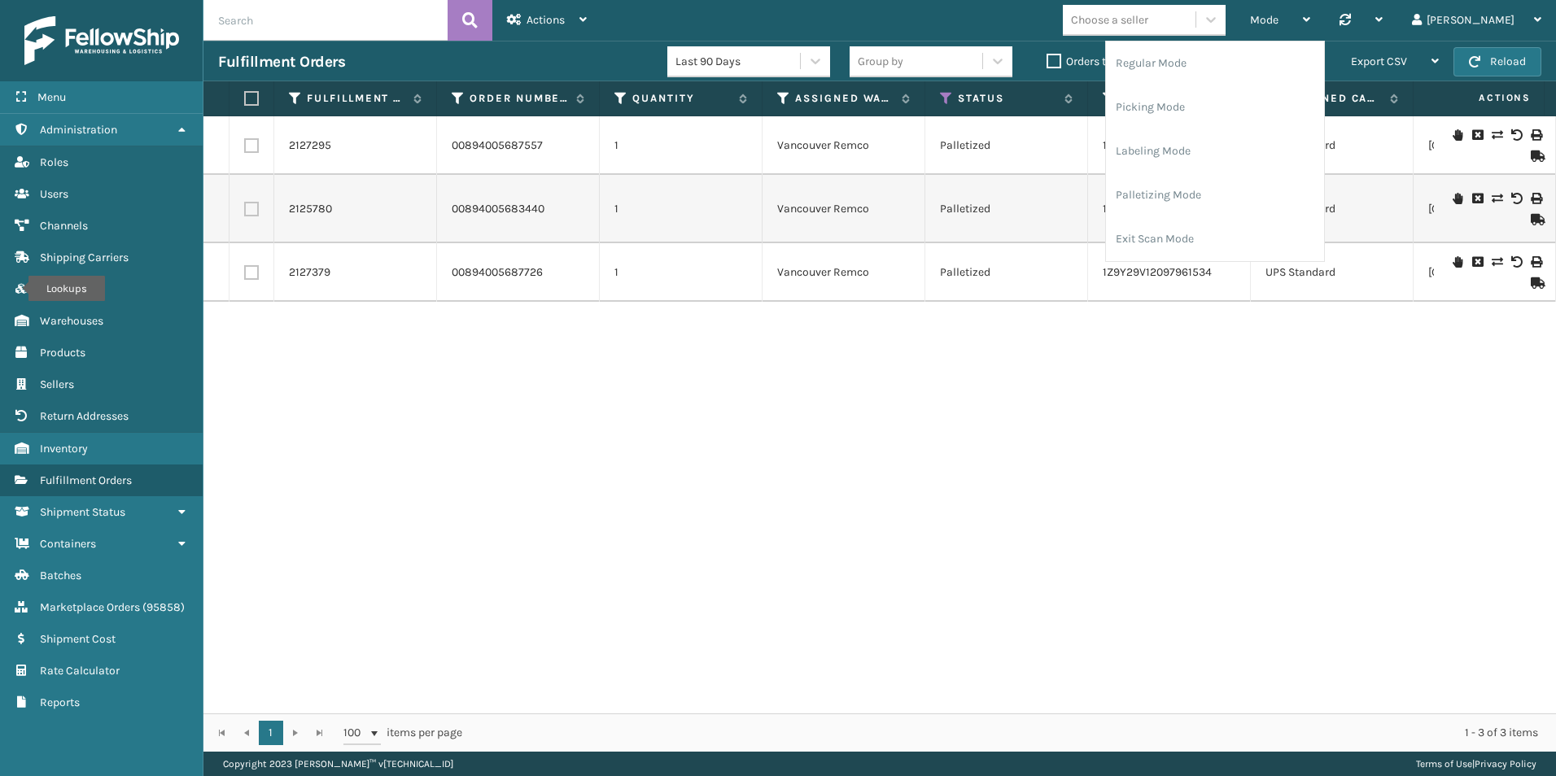
drag, startPoint x: 1198, startPoint y: 311, endPoint x: 855, endPoint y: 526, distance: 405.4
click at [1198, 311] on div "2127295 00894005687557 1 [GEOGRAPHIC_DATA] Remco Palletized 1Z9Y29V12003695114 …" at bounding box center [879, 414] width 1352 height 597
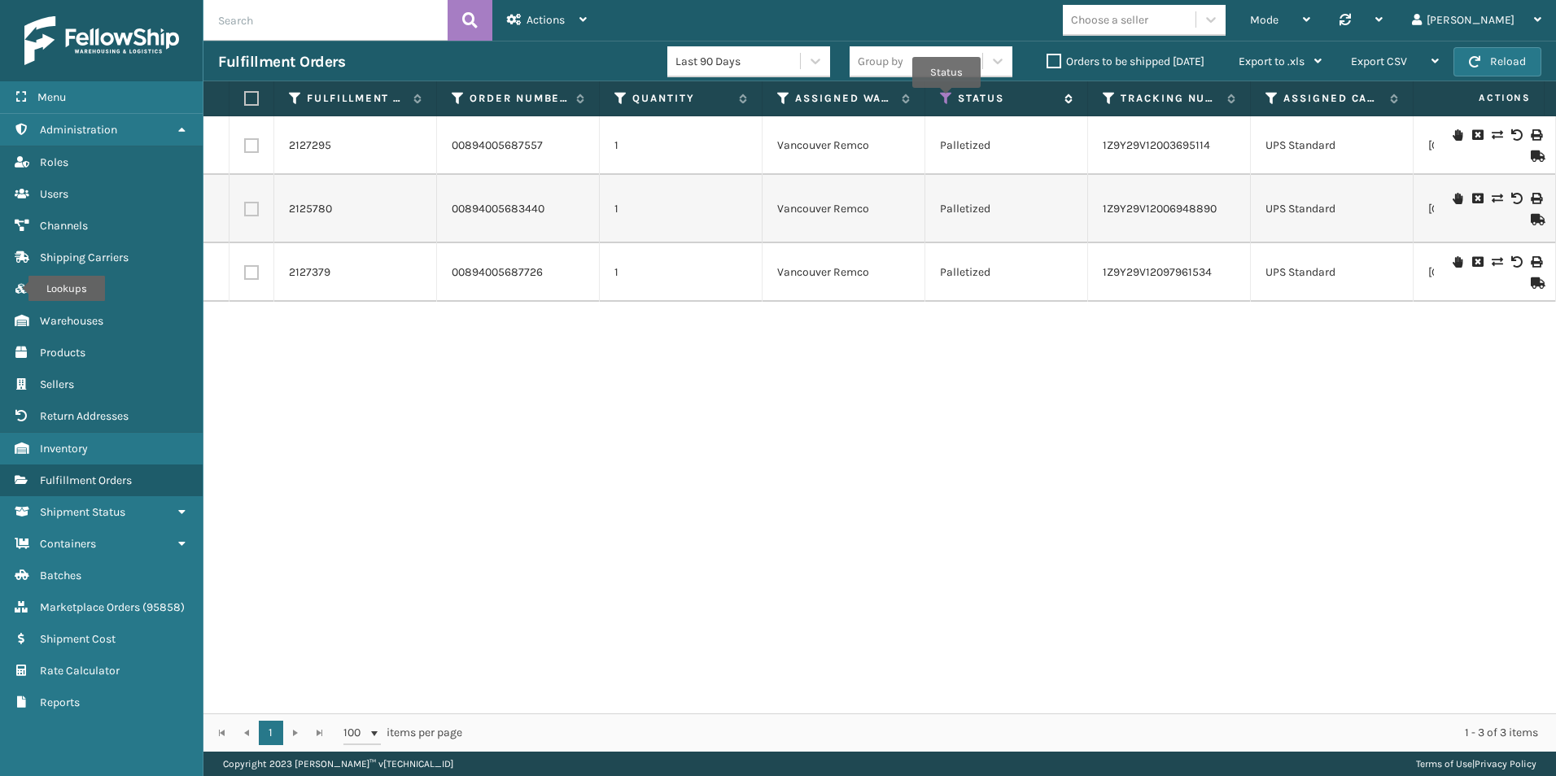
click at [946, 99] on icon at bounding box center [946, 98] width 13 height 15
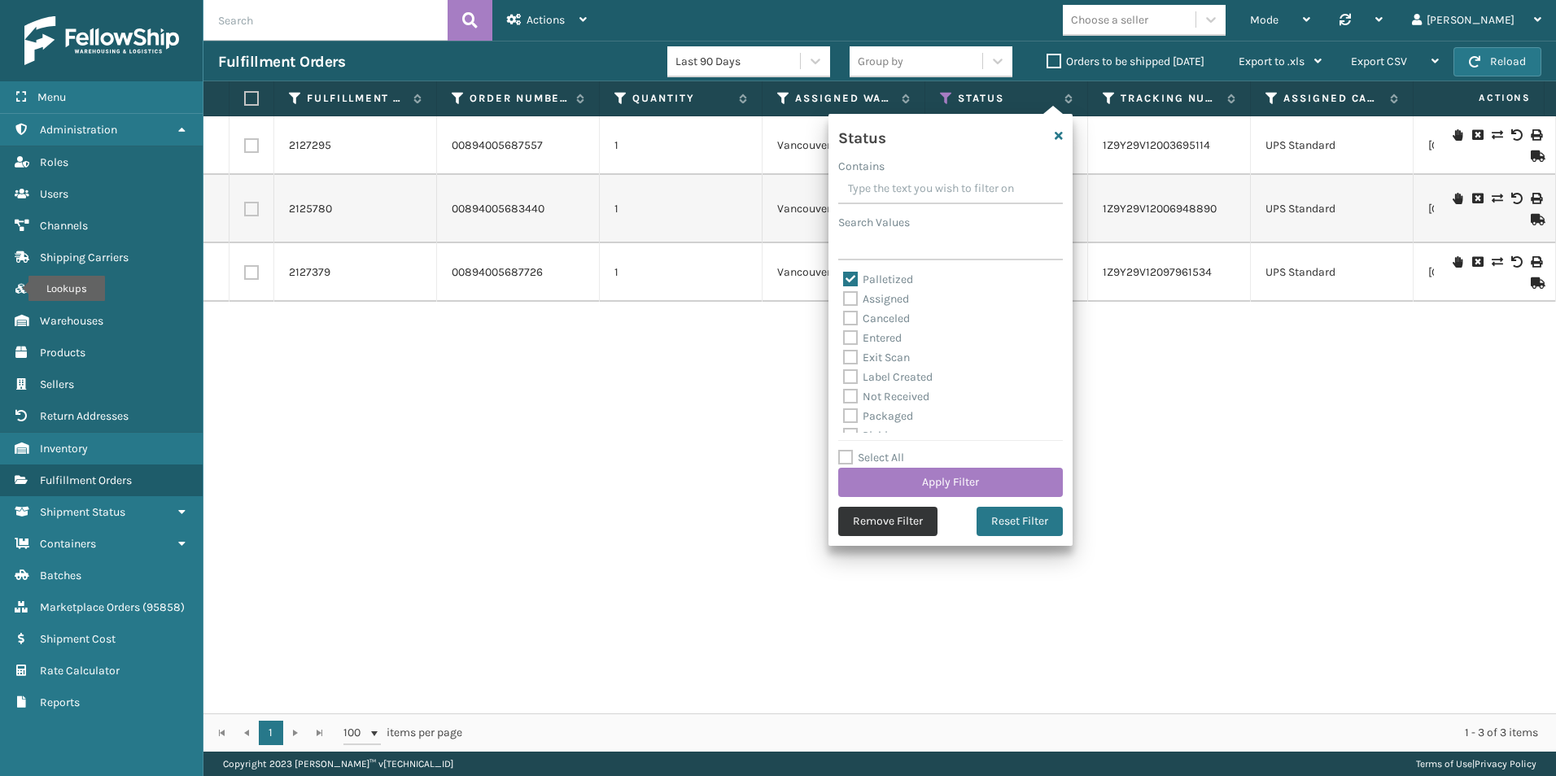
click at [893, 529] on button "Remove Filter" at bounding box center [887, 521] width 99 height 29
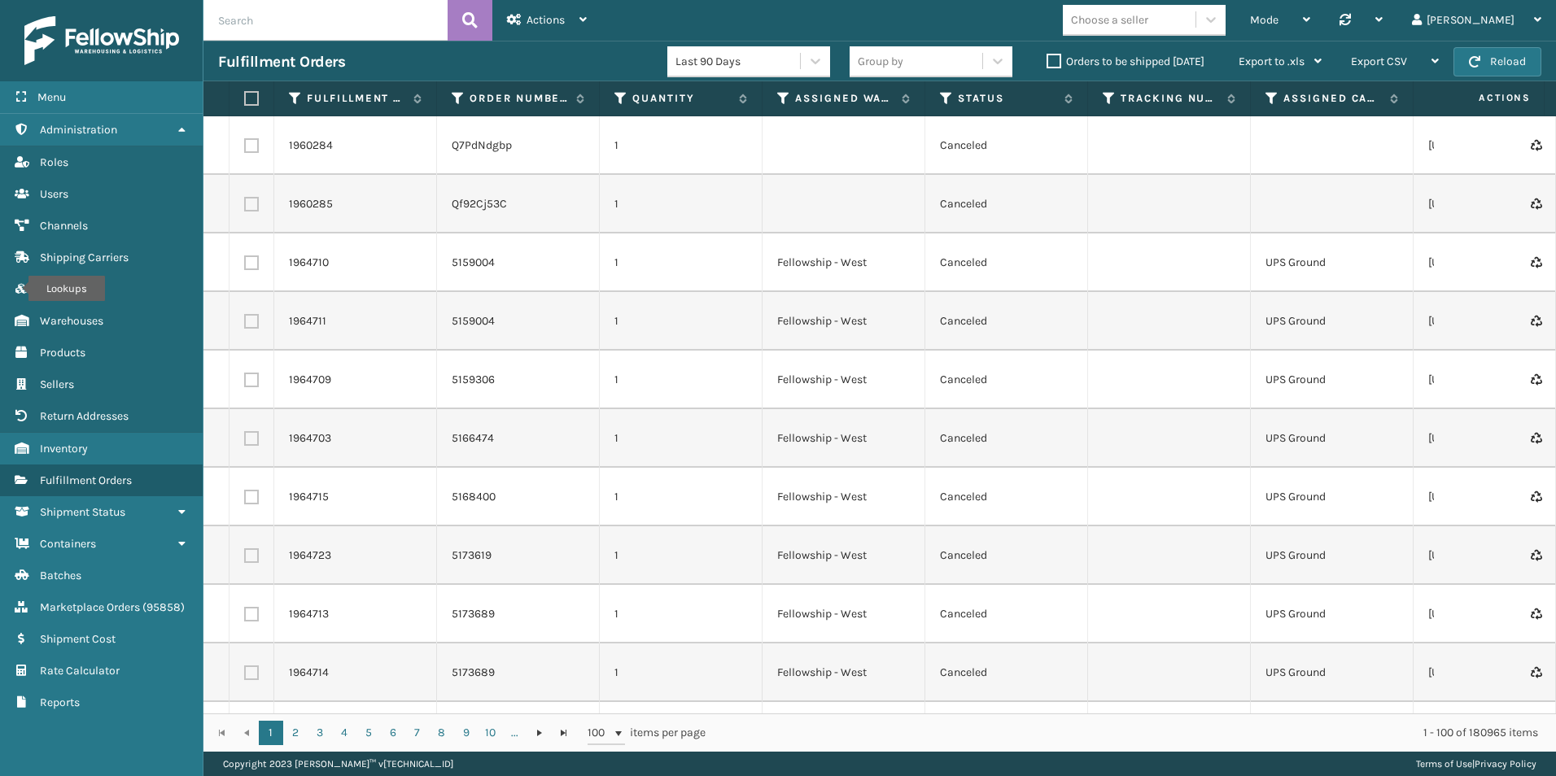
click at [1050, 65] on label "Orders to be shipped [DATE]" at bounding box center [1125, 62] width 158 height 14
click at [1047, 63] on input "Orders to be shipped [DATE]" at bounding box center [1046, 57] width 1 height 11
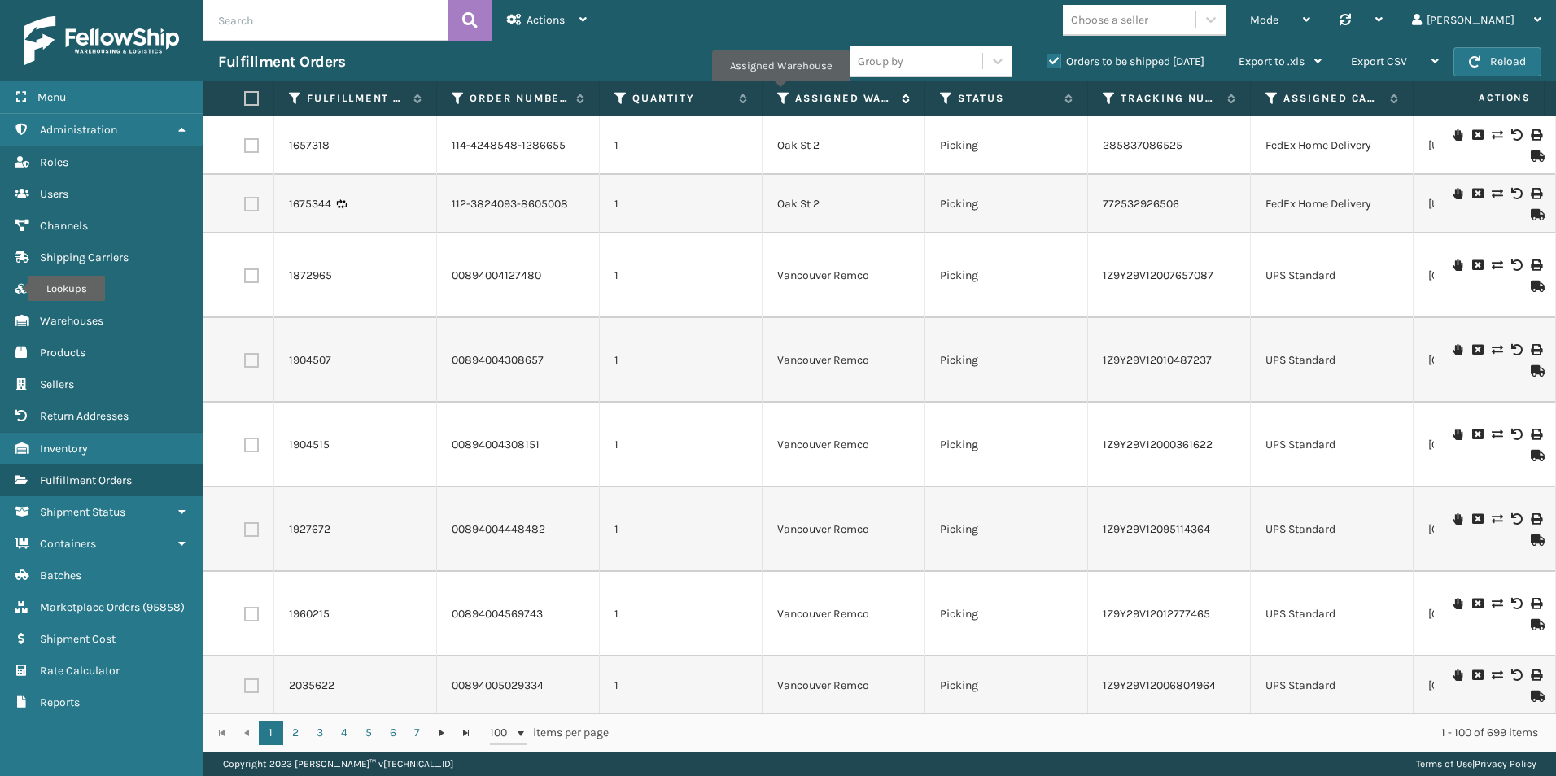
click at [780, 93] on icon at bounding box center [783, 98] width 13 height 15
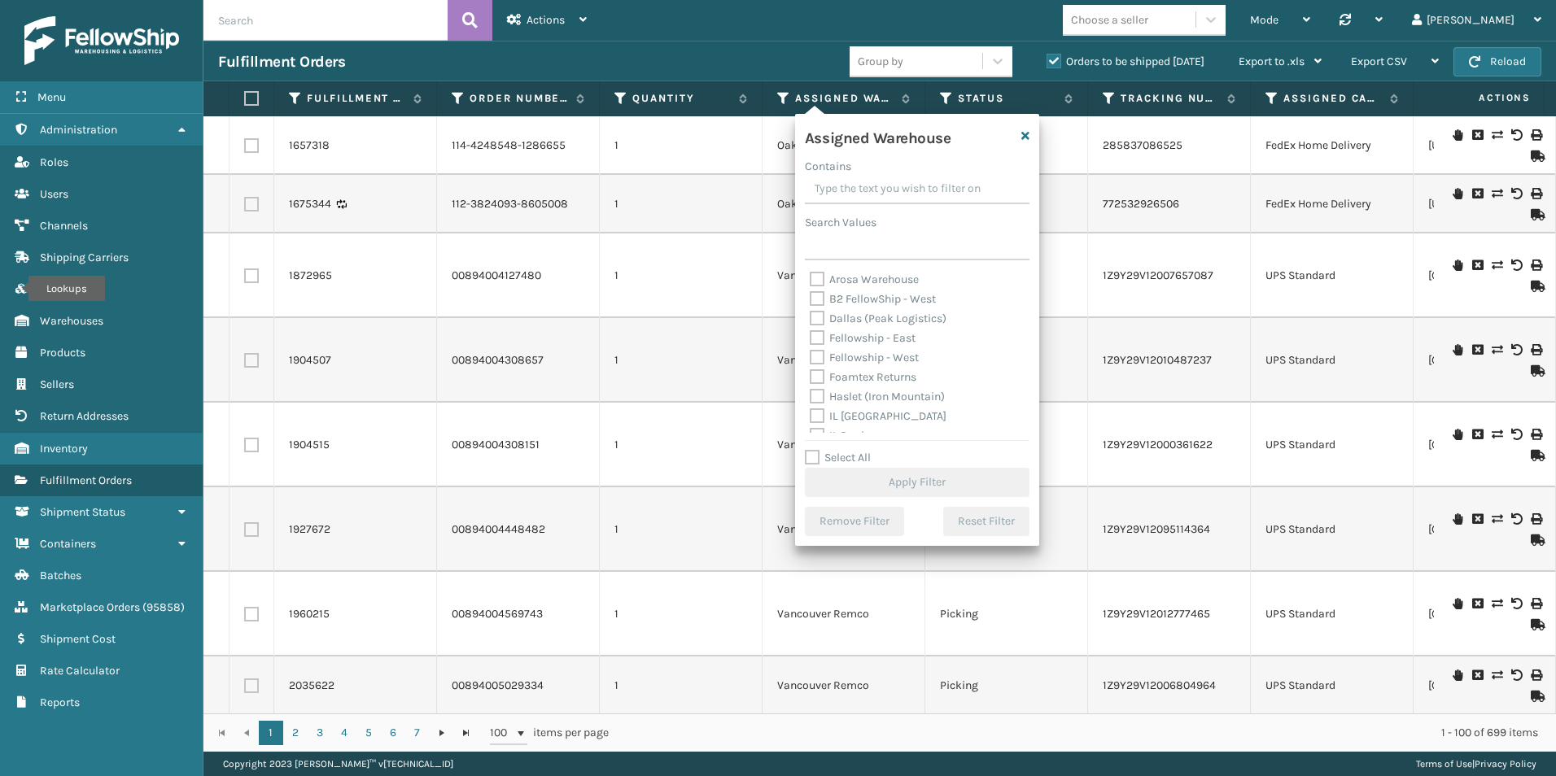
click at [810, 360] on label "Fellowship - West" at bounding box center [863, 358] width 109 height 14
click at [810, 359] on input "Fellowship - West" at bounding box center [809, 353] width 1 height 11
checkbox input "true"
click at [909, 479] on button "Apply Filter" at bounding box center [917, 482] width 225 height 29
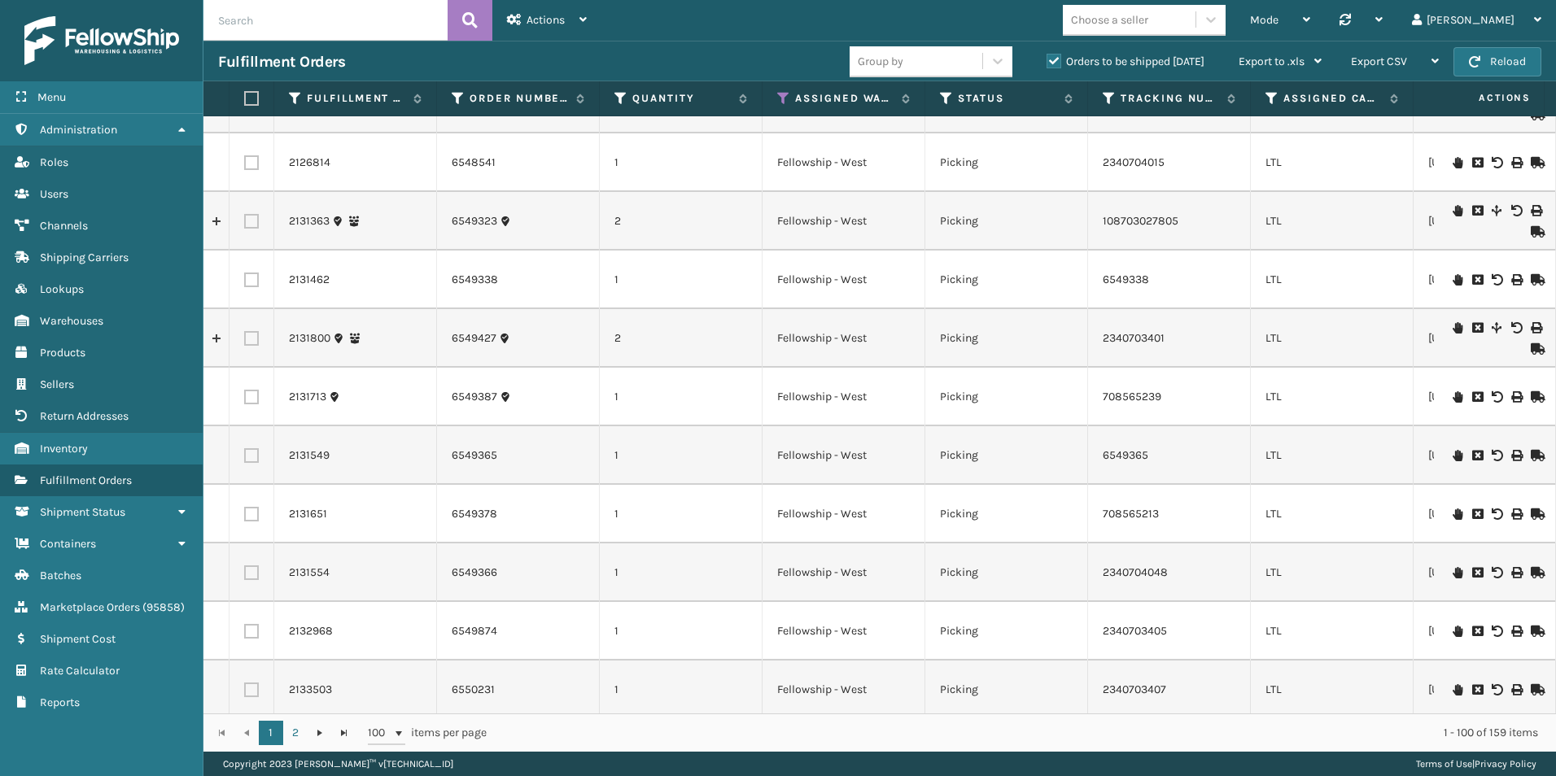
scroll to position [244, 0]
